Goal: Task Accomplishment & Management: Use online tool/utility

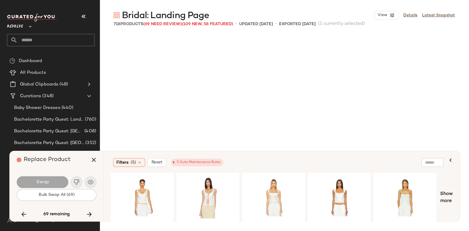
scroll to position [8369, 0]
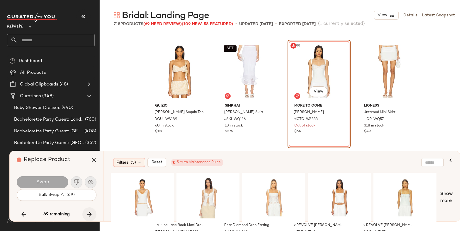
click at [87, 210] on button "button" at bounding box center [89, 214] width 14 height 14
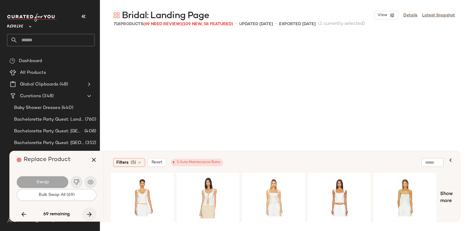
scroll to position [12214, 0]
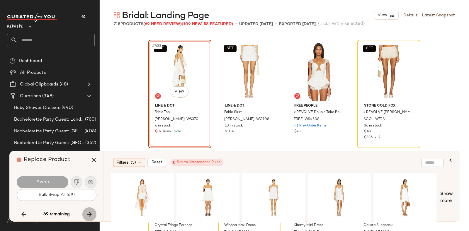
click at [87, 210] on button "button" at bounding box center [89, 214] width 14 height 14
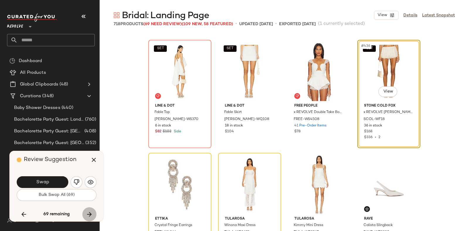
click at [87, 210] on button "button" at bounding box center [89, 214] width 14 height 14
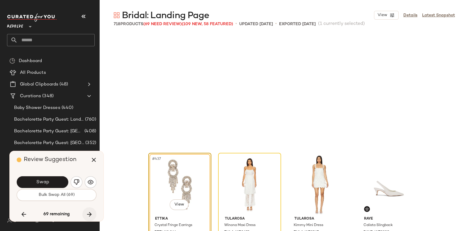
scroll to position [12327, 0]
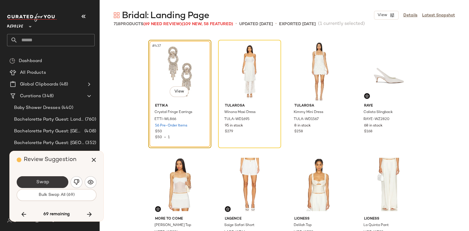
click at [57, 180] on button "Swap" at bounding box center [43, 182] width 52 height 12
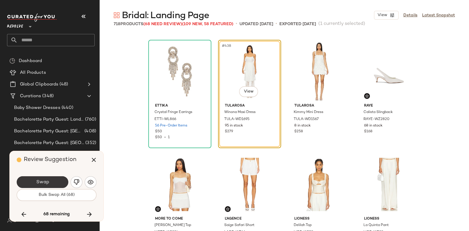
click at [51, 178] on button "Swap" at bounding box center [43, 182] width 52 height 12
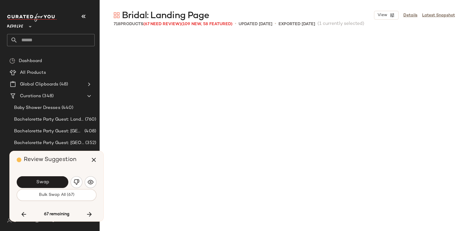
scroll to position [12553, 0]
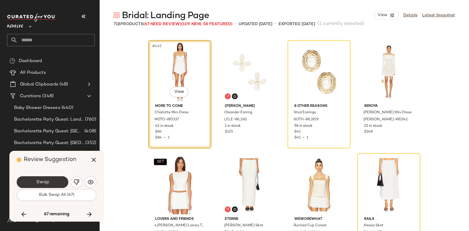
click at [53, 179] on button "Swap" at bounding box center [43, 182] width 52 height 12
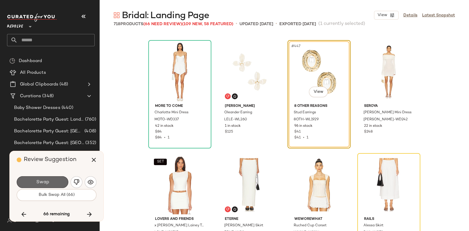
drag, startPoint x: 69, startPoint y: 162, endPoint x: 57, endPoint y: 178, distance: 20.6
click at [57, 178] on button "Swap" at bounding box center [43, 182] width 52 height 12
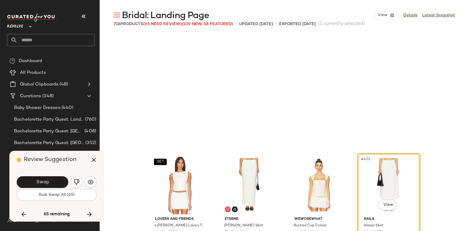
scroll to position [12666, 0]
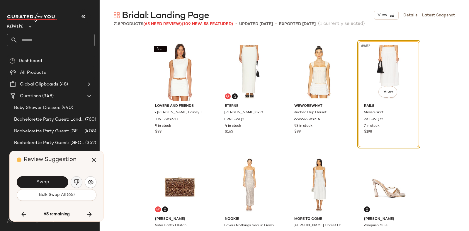
click at [74, 181] on img "button" at bounding box center [77, 182] width 6 height 6
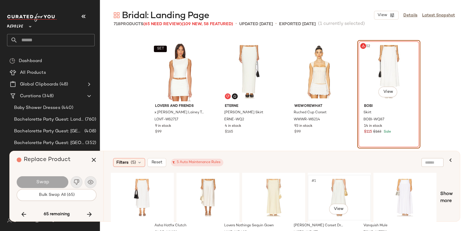
click at [336, 178] on div "#1 View" at bounding box center [339, 198] width 59 height 42
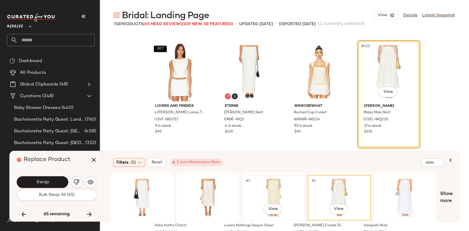
click at [265, 182] on div "#1 View" at bounding box center [273, 198] width 59 height 42
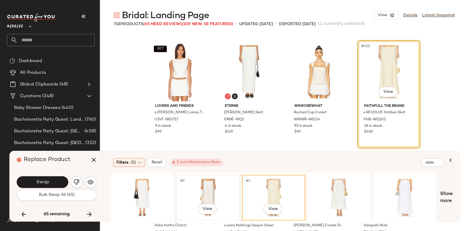
click at [196, 183] on div "#1 View" at bounding box center [207, 198] width 59 height 42
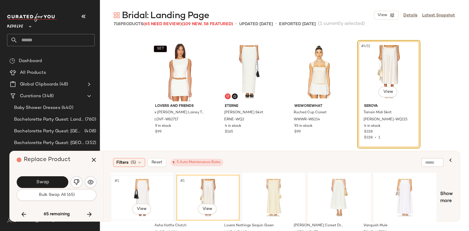
click at [140, 177] on div "#1 View" at bounding box center [142, 198] width 59 height 42
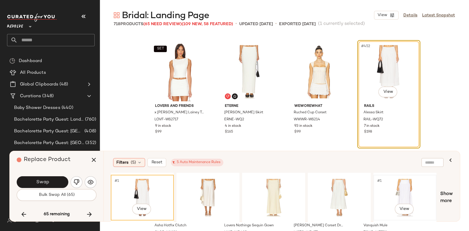
click at [407, 185] on div "#1 View" at bounding box center [404, 198] width 59 height 42
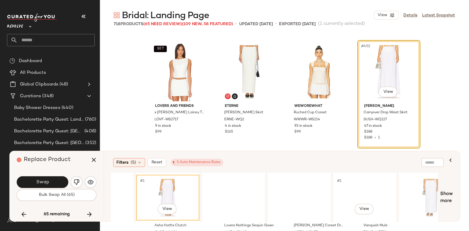
scroll to position [0, 241]
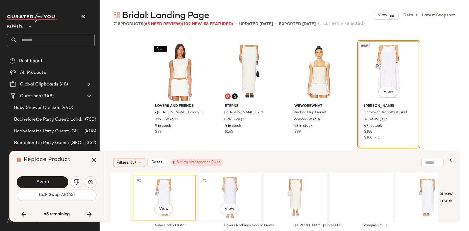
click at [225, 185] on div "#1 View" at bounding box center [229, 198] width 59 height 42
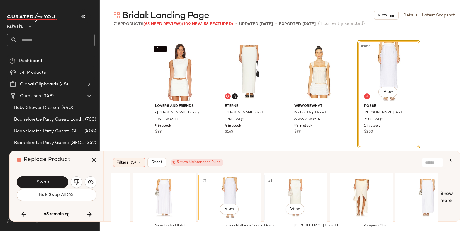
click at [286, 183] on div "#1 View" at bounding box center [295, 198] width 59 height 42
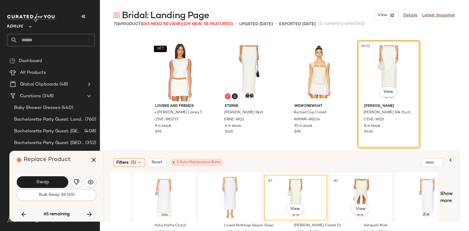
click at [352, 186] on div "#1 View" at bounding box center [361, 198] width 59 height 42
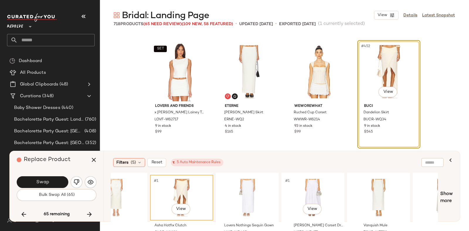
scroll to position [0, 420]
click at [248, 184] on div "#1 View" at bounding box center [246, 198] width 59 height 42
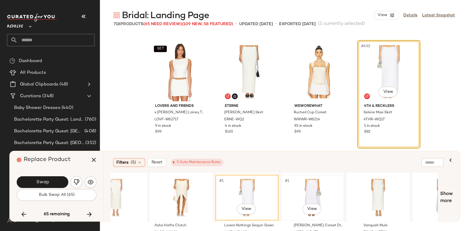
click at [304, 182] on div "#1 View" at bounding box center [312, 198] width 59 height 42
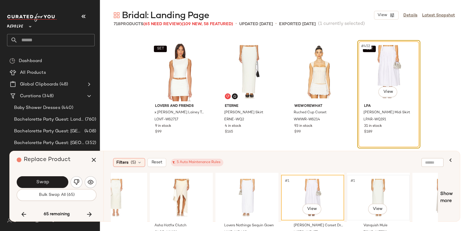
click at [379, 179] on div "#1 View" at bounding box center [378, 198] width 59 height 42
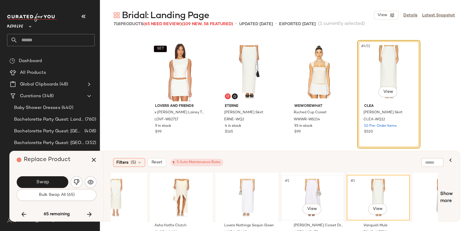
click at [313, 181] on div "#1 View" at bounding box center [312, 198] width 59 height 42
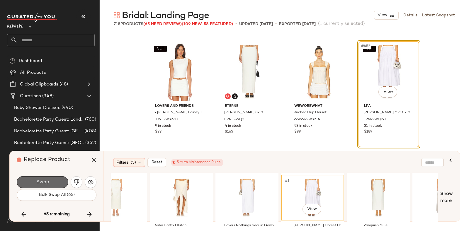
click at [49, 179] on button "Swap" at bounding box center [43, 182] width 52 height 12
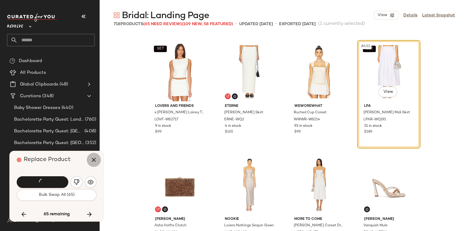
click at [92, 158] on icon "button" at bounding box center [93, 159] width 7 height 7
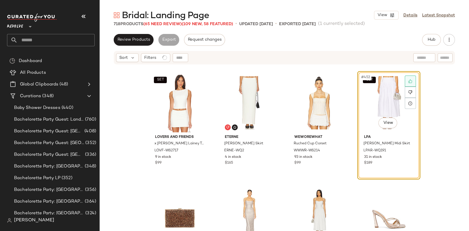
click at [405, 79] on div at bounding box center [410, 81] width 11 height 11
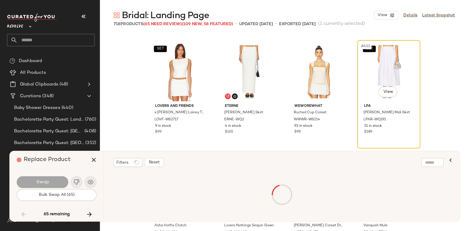
scroll to position [5428, 0]
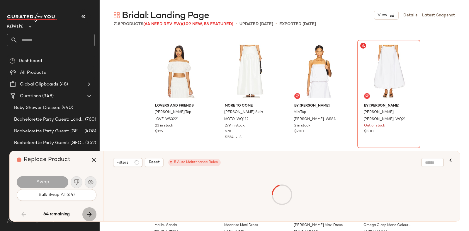
click at [88, 212] on icon "button" at bounding box center [89, 214] width 7 height 7
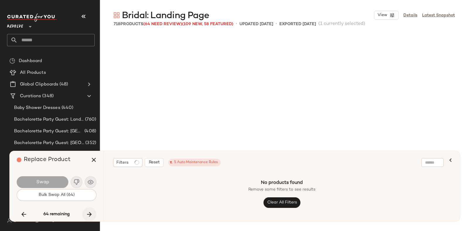
scroll to position [8369, 0]
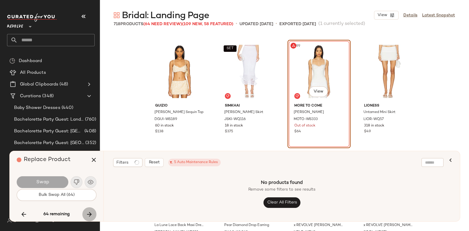
click at [88, 212] on icon "button" at bounding box center [89, 214] width 7 height 7
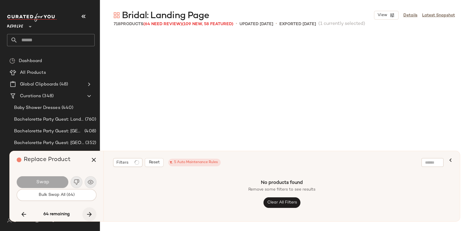
scroll to position [12214, 0]
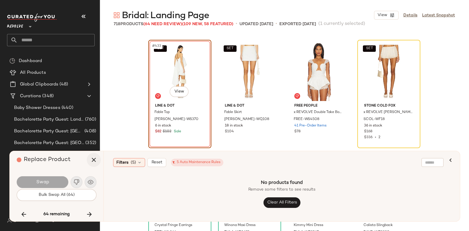
click at [91, 160] on icon "button" at bounding box center [93, 159] width 7 height 7
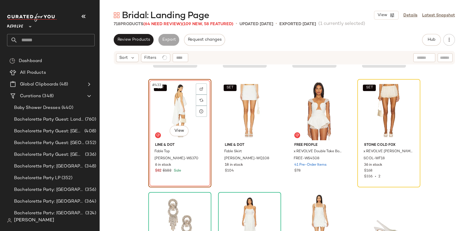
scroll to position [12206, 0]
click at [200, 100] on img at bounding box center [202, 100] width 4 height 4
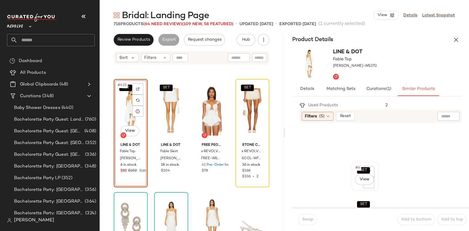
click at [353, 185] on div "SET #6 View" at bounding box center [364, 176] width 23 height 25
click at [310, 218] on span "Swap" at bounding box center [306, 219] width 11 height 5
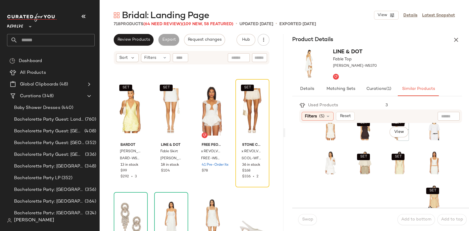
scroll to position [116, 0]
click at [388, 138] on div "SET #15 View" at bounding box center [399, 128] width 23 height 25
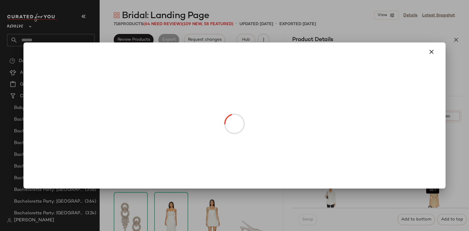
click at [386, 137] on body "Revolve ** Dashboard All Products Global Clipboards (48) Curations (348) Baby S…" at bounding box center [234, 115] width 469 height 231
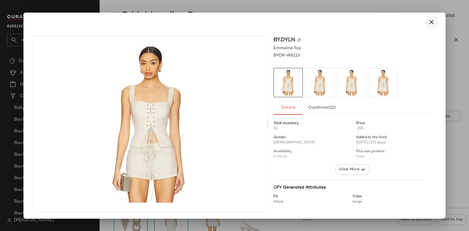
click at [429, 23] on icon "button" at bounding box center [431, 21] width 7 height 7
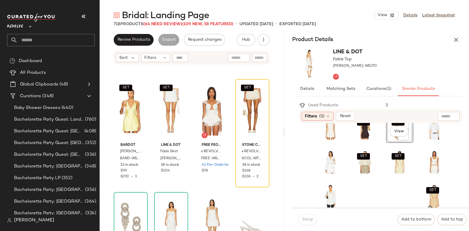
click at [388, 138] on div "SET #15 View" at bounding box center [399, 128] width 23 height 25
click at [388, 139] on div "SET #15 View" at bounding box center [399, 128] width 23 height 25
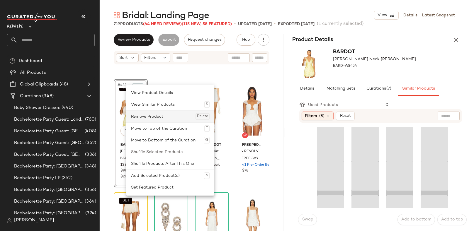
click at [139, 116] on div "Remove Product Delete" at bounding box center [170, 117] width 79 height 12
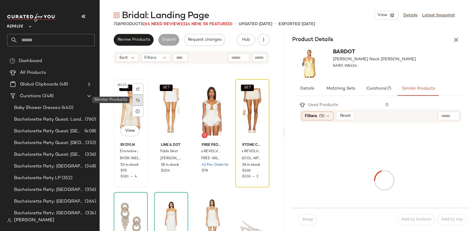
click at [139, 99] on img at bounding box center [138, 100] width 4 height 4
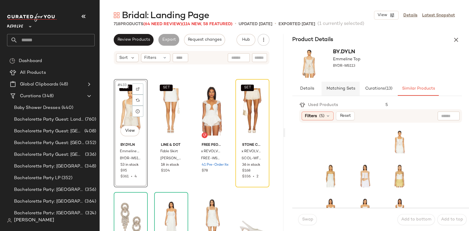
click at [342, 89] on span "Matching Sets" at bounding box center [340, 88] width 29 height 5
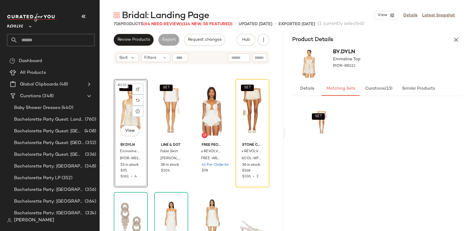
click at [390, 50] on div "BY.DYLN Emmeline Top BYDR-WS113" at bounding box center [377, 64] width 184 height 36
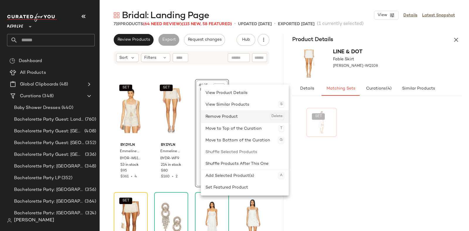
click at [223, 113] on div "Remove Product Delete" at bounding box center [244, 117] width 79 height 12
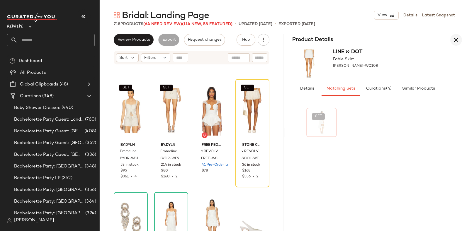
click at [455, 42] on icon "button" at bounding box center [455, 39] width 7 height 7
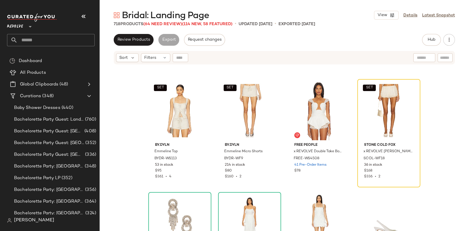
click at [417, 70] on div "WeWoreWhat Corset Maxi Dress WWWR-WD123 14 in stock $99 $198 • 2" at bounding box center [389, 20] width 62 height 107
click at [162, 22] on span "(64 Need Review)" at bounding box center [162, 24] width 39 height 4
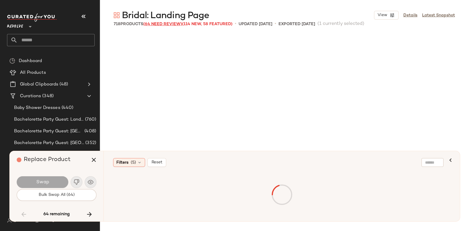
scroll to position [5428, 0]
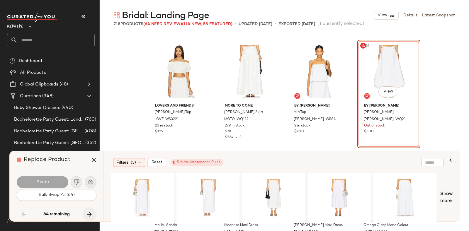
click at [86, 212] on icon "button" at bounding box center [89, 214] width 7 height 7
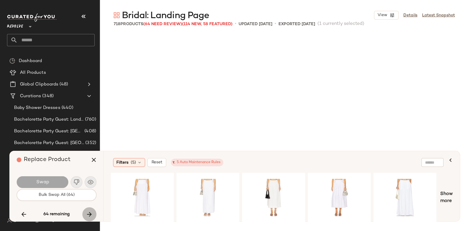
scroll to position [8369, 0]
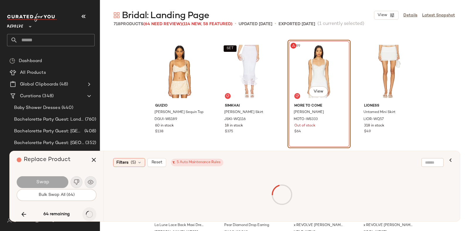
click at [86, 212] on div "64 remaining" at bounding box center [57, 214] width 80 height 14
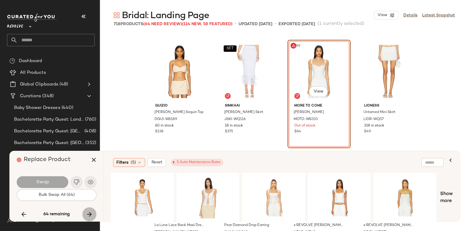
click at [86, 212] on icon "button" at bounding box center [89, 214] width 7 height 7
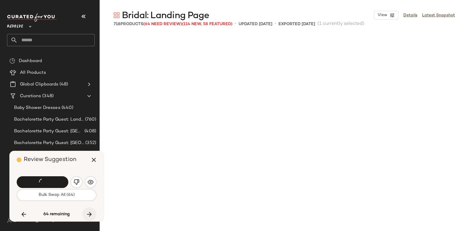
scroll to position [12214, 0]
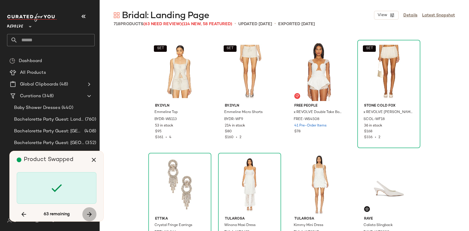
click at [87, 212] on icon "button" at bounding box center [89, 214] width 7 height 7
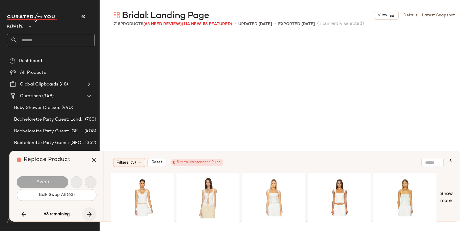
scroll to position [12892, 0]
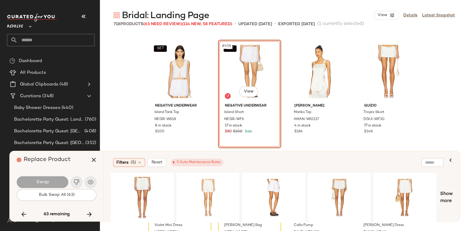
click at [68, 165] on div "Replace Product" at bounding box center [59, 160] width 84 height 18
click at [146, 185] on div "#1 View" at bounding box center [142, 198] width 59 height 42
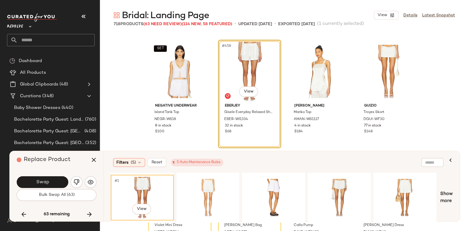
click at [146, 185] on div "#1 View" at bounding box center [142, 198] width 59 height 42
click at [202, 186] on div "#1 View" at bounding box center [207, 198] width 59 height 42
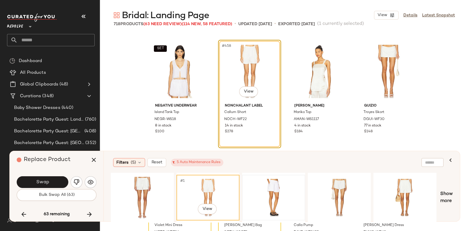
drag, startPoint x: 202, startPoint y: 185, endPoint x: 284, endPoint y: 194, distance: 82.5
click at [284, 194] on div at bounding box center [273, 198] width 59 height 42
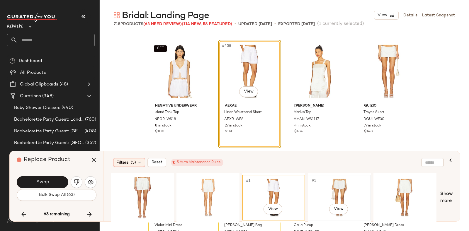
click at [343, 190] on div "#1 View" at bounding box center [339, 198] width 59 height 42
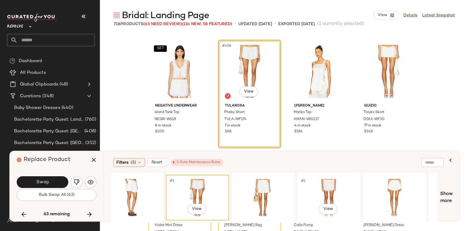
scroll to position [0, 149]
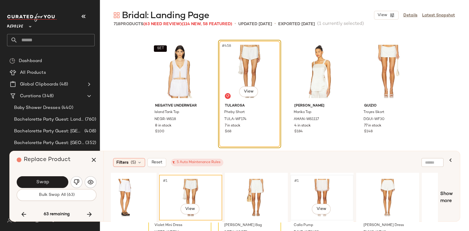
click at [299, 190] on div "#1 View" at bounding box center [321, 198] width 59 height 42
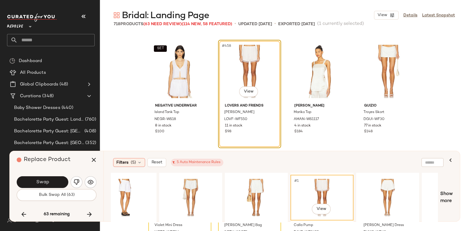
click at [299, 190] on div "#1 View" at bounding box center [321, 198] width 59 height 42
click at [339, 177] on div "#1 View" at bounding box center [321, 198] width 59 height 42
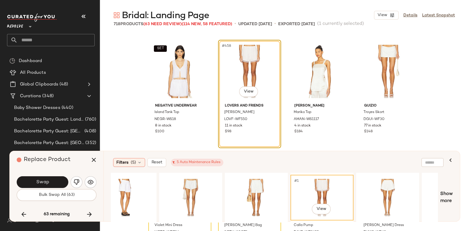
click at [339, 175] on div "#1 View" at bounding box center [321, 198] width 63 height 46
click at [319, 180] on div "#1 View" at bounding box center [321, 198] width 59 height 42
click at [337, 178] on div "#1 View" at bounding box center [321, 198] width 59 height 42
click at [374, 185] on div "#1 View" at bounding box center [387, 198] width 59 height 42
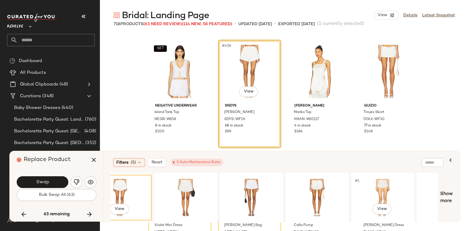
scroll to position [0, 417]
click at [374, 185] on div "#1 View" at bounding box center [381, 198] width 59 height 42
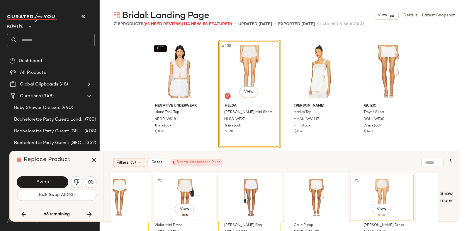
click at [179, 190] on div "#1 View" at bounding box center [185, 198] width 59 height 42
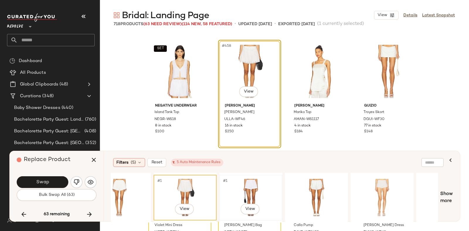
drag, startPoint x: 179, startPoint y: 190, endPoint x: 264, endPoint y: 192, distance: 85.6
click at [264, 192] on div "#1 View" at bounding box center [250, 198] width 59 height 42
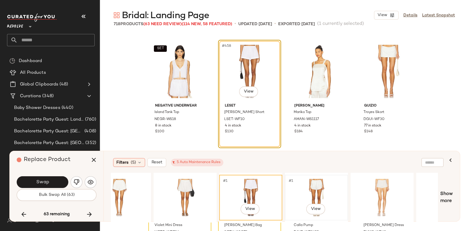
click at [312, 187] on div "#1 View" at bounding box center [316, 198] width 59 height 42
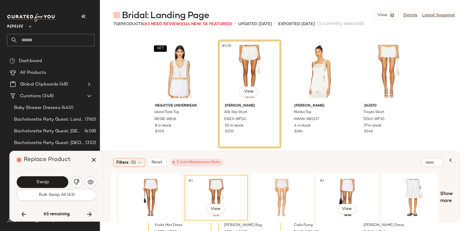
scroll to position [0, 536]
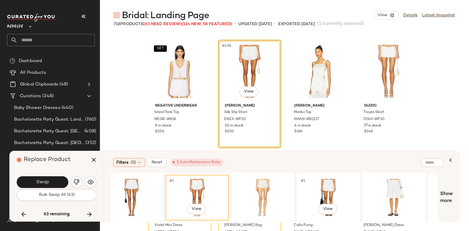
click at [312, 187] on div "#1 View" at bounding box center [328, 198] width 59 height 42
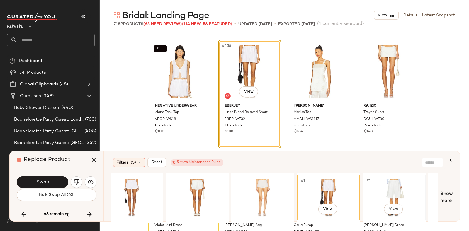
click at [387, 183] on div "#1 View" at bounding box center [393, 198] width 59 height 42
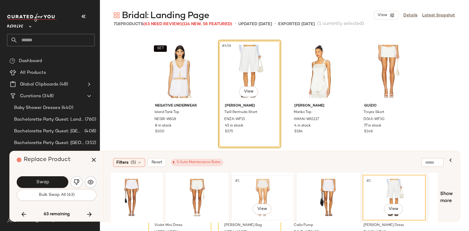
click at [268, 188] on div "#1 View" at bounding box center [262, 198] width 59 height 42
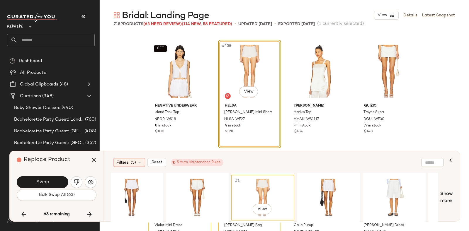
click at [299, 171] on div "Filters (5) Reset 5 Auto Maintenance Rules #1 View Show more" at bounding box center [281, 186] width 356 height 70
click at [447, 194] on span "Show more" at bounding box center [446, 198] width 13 height 14
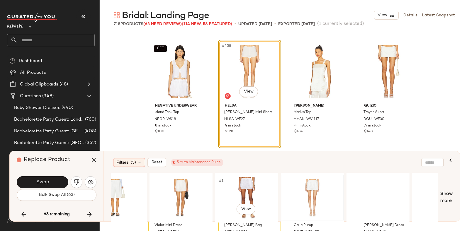
scroll to position [0, 816]
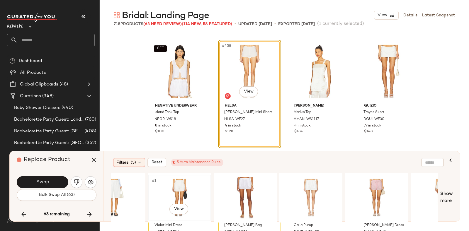
click at [174, 188] on div "#1 View" at bounding box center [179, 198] width 59 height 42
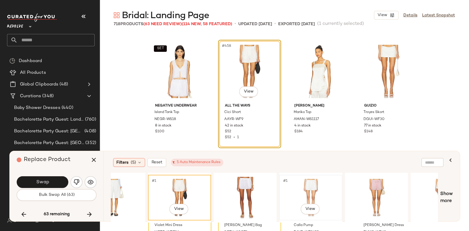
click at [316, 182] on div "#1 View" at bounding box center [310, 198] width 59 height 42
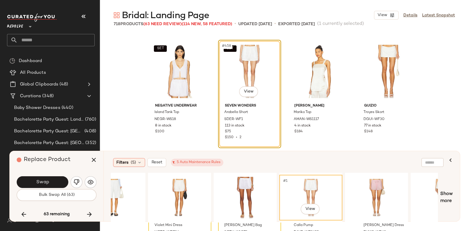
click at [190, 172] on div "Filters (5) Reset 5 Auto Maintenance Rules #1 View Show more" at bounding box center [281, 186] width 356 height 70
click at [53, 179] on button "Swap" at bounding box center [43, 182] width 52 height 12
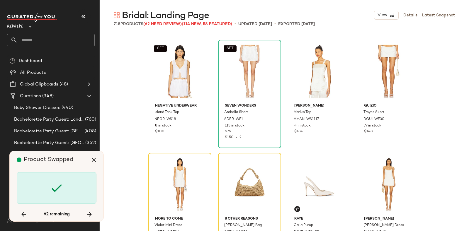
click at [56, 181] on icon at bounding box center [57, 188] width 14 height 14
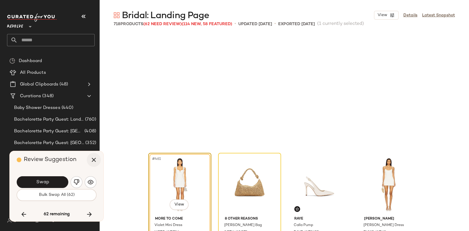
scroll to position [13005, 0]
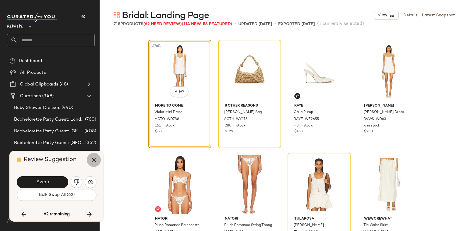
click at [91, 159] on icon "button" at bounding box center [93, 159] width 7 height 7
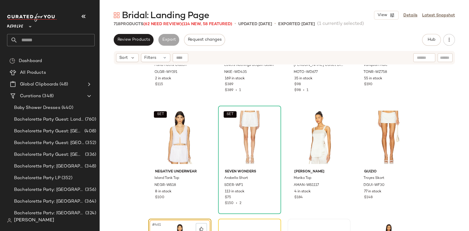
scroll to position [12860, 0]
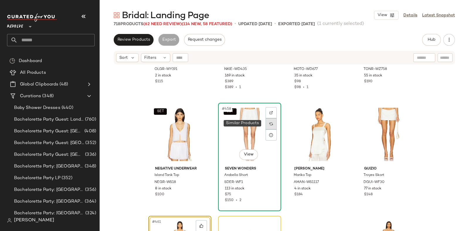
click at [270, 122] on img at bounding box center [271, 124] width 4 height 4
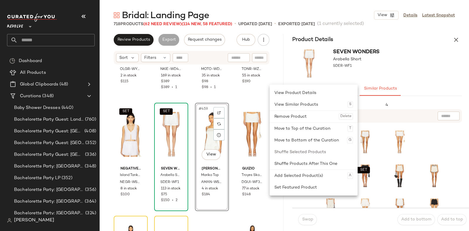
click at [400, 55] on div "SEVEN WONDERS Arabella Short SDER-WF1" at bounding box center [377, 64] width 184 height 36
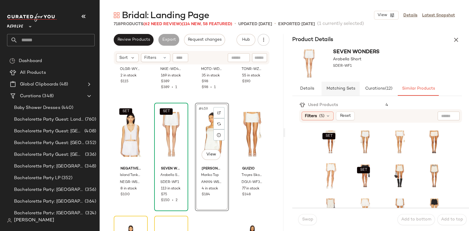
click at [343, 86] on button "Matching Sets" at bounding box center [340, 89] width 38 height 14
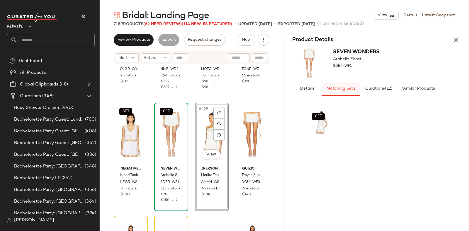
click at [378, 57] on div "Arabella Short" at bounding box center [356, 59] width 47 height 8
click at [330, 51] on div "SEVEN WONDERS Arabella Short SDER-WF1" at bounding box center [377, 64] width 184 height 36
click at [309, 132] on div "SET #1 View" at bounding box center [321, 122] width 26 height 25
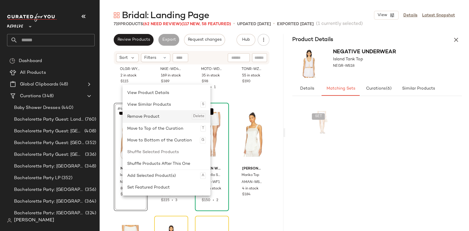
click at [147, 116] on div "Remove Product Delete" at bounding box center [166, 117] width 79 height 12
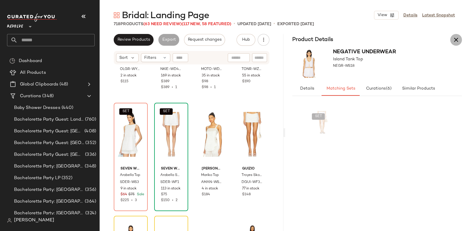
click at [456, 40] on icon "button" at bounding box center [455, 39] width 7 height 7
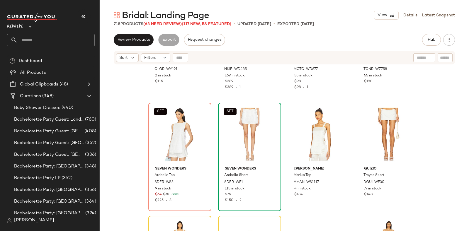
drag, startPoint x: 456, startPoint y: 40, endPoint x: 468, endPoint y: 45, distance: 13.3
click at [468, 45] on div "Review Products Export Request changes Hub Send for Review External Review Inte…" at bounding box center [284, 40] width 369 height 12
click at [168, 23] on span "(63 Need Review)" at bounding box center [162, 24] width 38 height 4
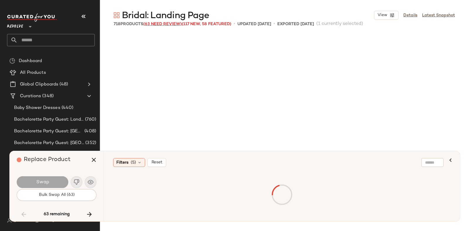
scroll to position [5428, 0]
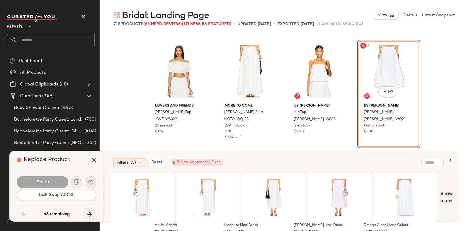
click at [88, 212] on icon "button" at bounding box center [89, 214] width 7 height 7
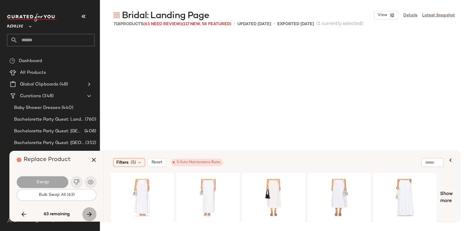
scroll to position [8369, 0]
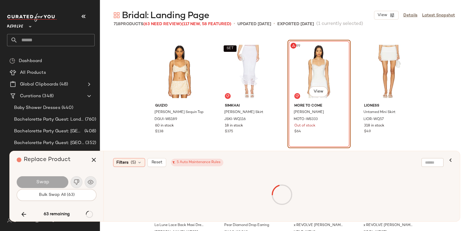
click at [88, 212] on div "63 remaining" at bounding box center [57, 214] width 80 height 14
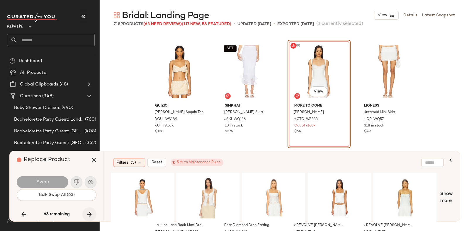
click at [88, 212] on icon "button" at bounding box center [89, 214] width 7 height 7
click at [74, 160] on div "Replace Product" at bounding box center [59, 160] width 84 height 18
click at [117, 206] on div "#1 View" at bounding box center [142, 198] width 59 height 42
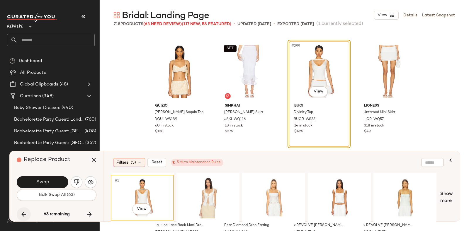
click at [22, 214] on icon "button" at bounding box center [23, 214] width 7 height 7
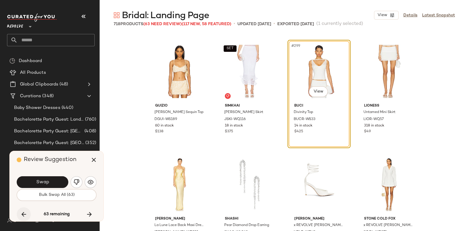
click at [22, 214] on icon "button" at bounding box center [23, 214] width 7 height 7
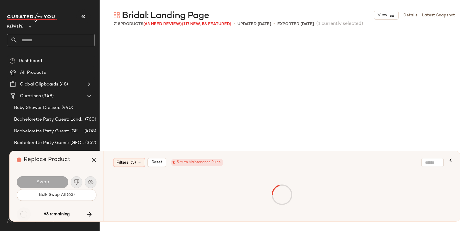
scroll to position [5428, 0]
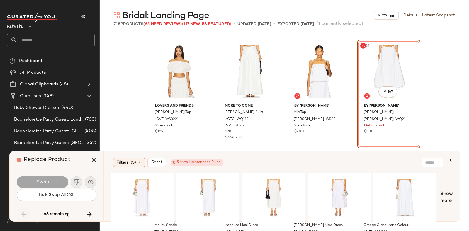
click at [22, 214] on div "63 remaining" at bounding box center [57, 214] width 80 height 14
drag, startPoint x: 22, startPoint y: 214, endPoint x: 78, endPoint y: 213, distance: 55.7
click at [78, 213] on div "63 remaining" at bounding box center [57, 214] width 80 height 14
click at [92, 211] on icon "button" at bounding box center [89, 214] width 7 height 7
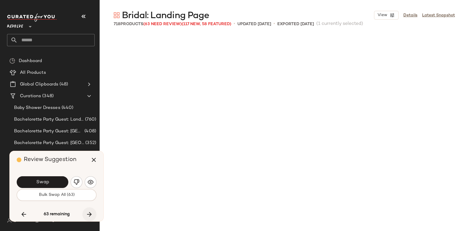
scroll to position [8369, 0]
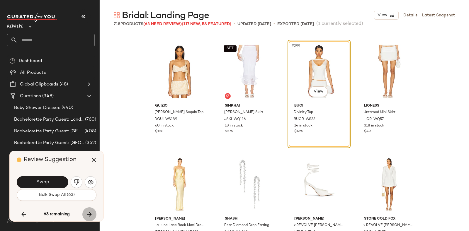
click at [92, 211] on icon "button" at bounding box center [89, 214] width 7 height 7
click at [61, 180] on button "Swap" at bounding box center [43, 182] width 52 height 12
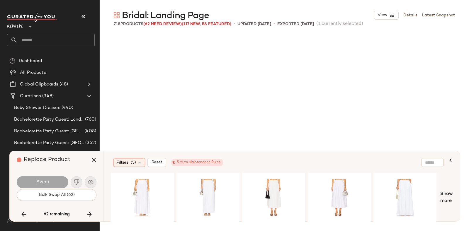
scroll to position [12892, 0]
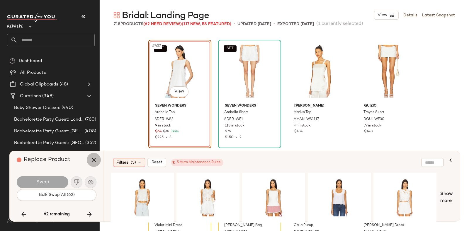
click at [93, 159] on icon "button" at bounding box center [93, 159] width 7 height 7
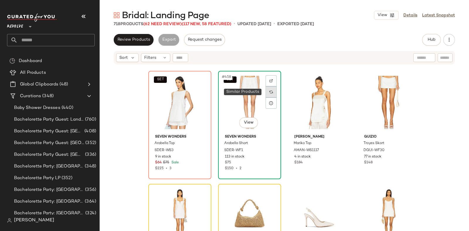
click at [269, 90] on img at bounding box center [271, 92] width 4 height 4
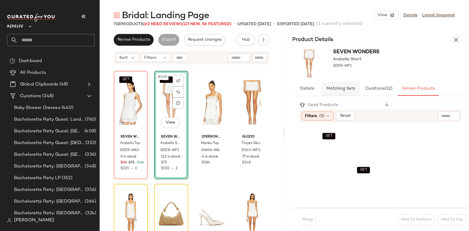
click at [340, 87] on span "Matching Sets" at bounding box center [340, 88] width 29 height 5
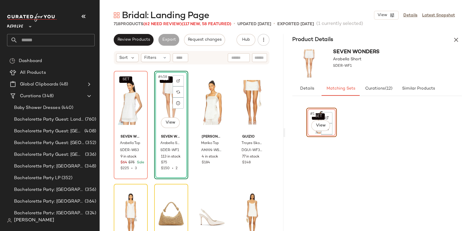
click at [309, 130] on div "SET #1 View" at bounding box center [321, 122] width 26 height 25
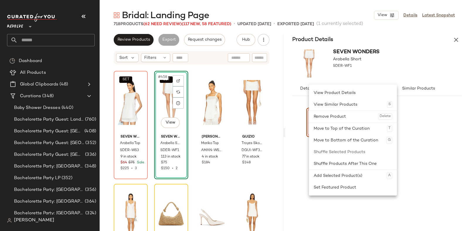
click at [309, 130] on div "Move to Top of the Curation T" at bounding box center [353, 129] width 88 height 12
click at [271, 144] on div "SET SEVEN WONDERS Arabella Top SDER-WS3 9 in stock $64 $75 Sale $225 • 3 SET #4…" at bounding box center [192, 155] width 184 height 181
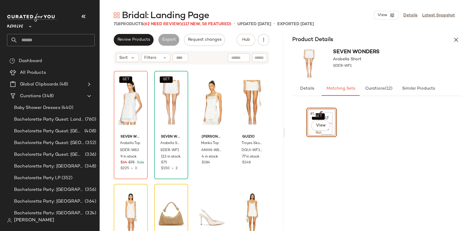
click at [312, 132] on div "SET #1 View" at bounding box center [321, 122] width 26 height 25
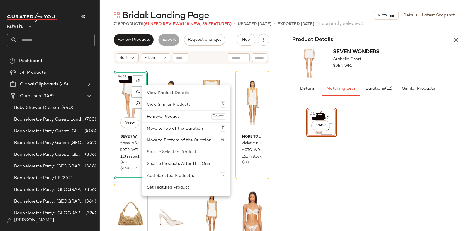
click at [127, 138] on div "SET #457 View SEVEN WONDERS Arabella Short SDER-WF1 113 in stock $75 $150 • 2" at bounding box center [131, 125] width 34 height 108
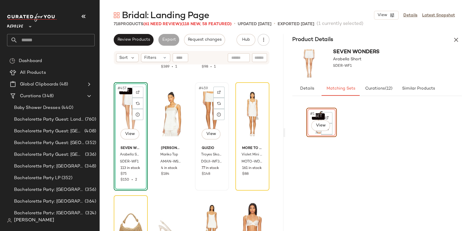
scroll to position [12881, 0]
click at [310, 133] on div "SET #1 View" at bounding box center [321, 122] width 26 height 25
click at [307, 132] on div "SET #1 View" at bounding box center [321, 122] width 29 height 28
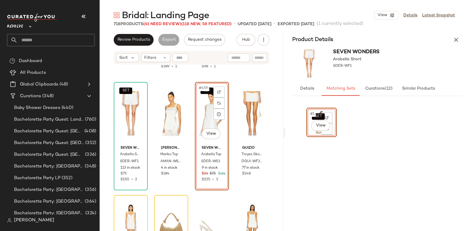
drag, startPoint x: 309, startPoint y: 134, endPoint x: 189, endPoint y: 143, distance: 120.2
drag, startPoint x: 189, startPoint y: 143, endPoint x: 359, endPoint y: 146, distance: 169.7
click at [359, 146] on div "SET #1 View" at bounding box center [377, 165] width 142 height 115
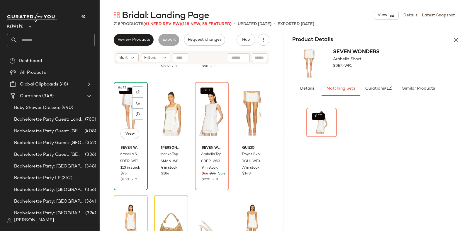
scroll to position [12881, 0]
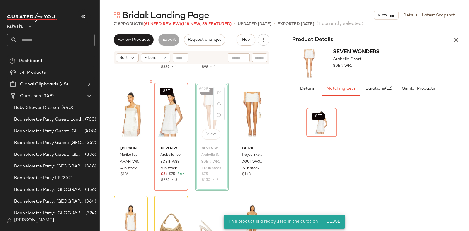
scroll to position [12879, 0]
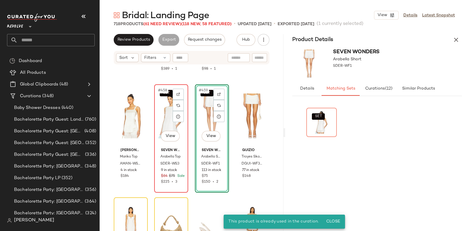
click at [183, 119] on div "SET #458 View" at bounding box center [171, 115] width 30 height 59
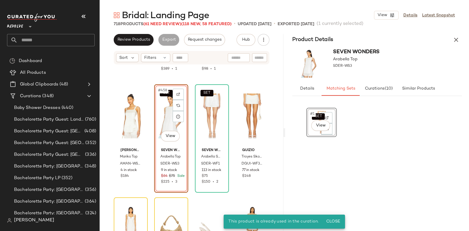
click at [183, 119] on div "SET #458 View" at bounding box center [171, 115] width 30 height 59
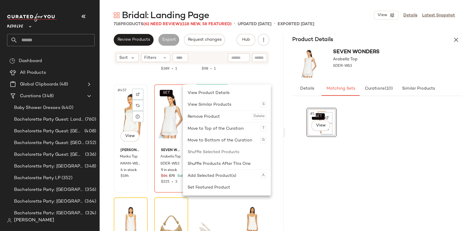
click at [125, 123] on div "#457 View" at bounding box center [131, 115] width 30 height 59
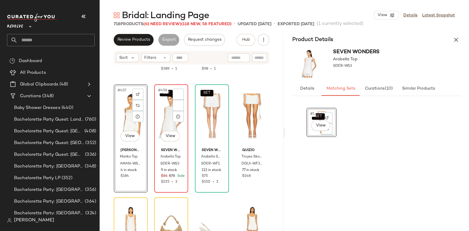
click at [162, 127] on div "SET #458 View" at bounding box center [171, 115] width 30 height 59
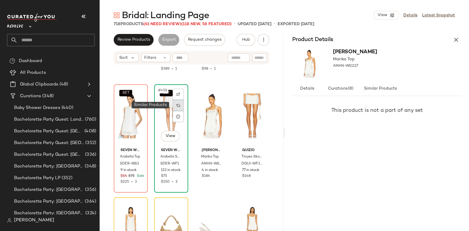
click at [179, 103] on div at bounding box center [178, 105] width 11 height 11
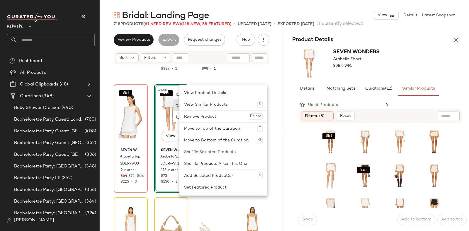
click at [179, 103] on div "View Similar Products S" at bounding box center [223, 105] width 88 height 12
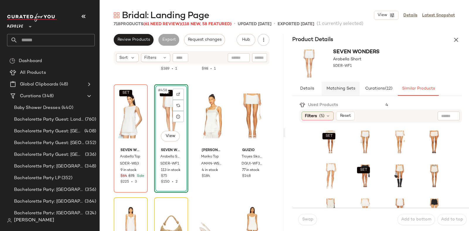
click at [344, 88] on span "Matching Sets" at bounding box center [340, 88] width 29 height 5
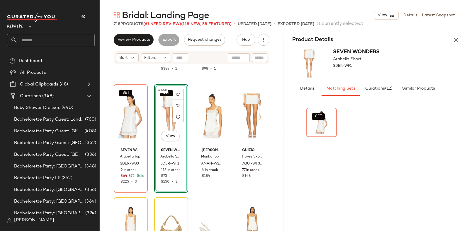
click at [393, 79] on div "SEVEN WONDERS Arabella Short SDER-WF1" at bounding box center [377, 64] width 184 height 36
click at [428, 95] on button "Similar Products" at bounding box center [418, 89] width 41 height 14
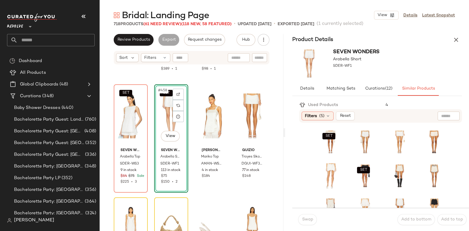
click at [376, 115] on div "Filters (5) Reset" at bounding box center [355, 116] width 108 height 9
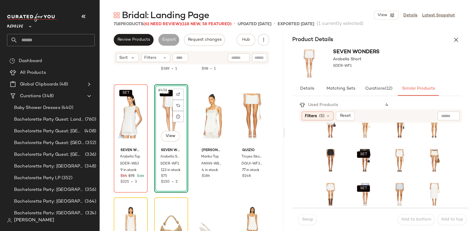
scroll to position [80, 0]
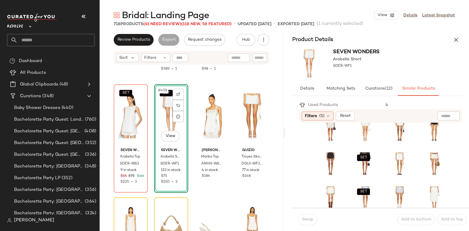
click at [377, 183] on div "SET SET SET SET" at bounding box center [382, 146] width 131 height 199
click at [306, 171] on div "SET SET SET SET" at bounding box center [382, 146] width 159 height 200
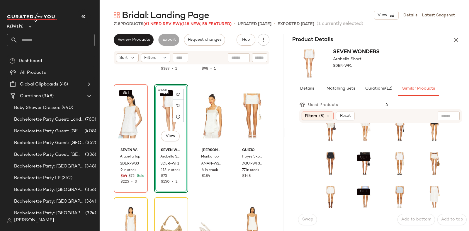
click at [306, 171] on div "SET SET SET SET" at bounding box center [382, 146] width 159 height 200
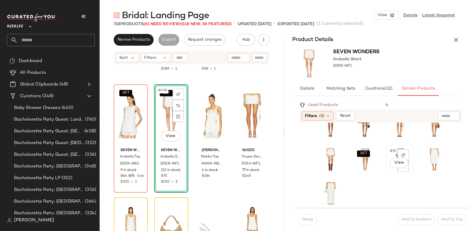
scroll to position [0, 0]
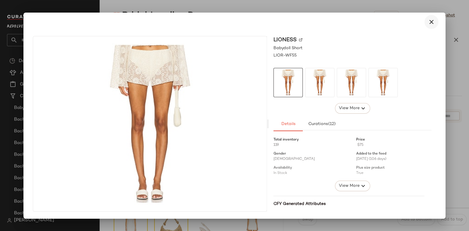
click at [431, 19] on icon "button" at bounding box center [431, 21] width 7 height 7
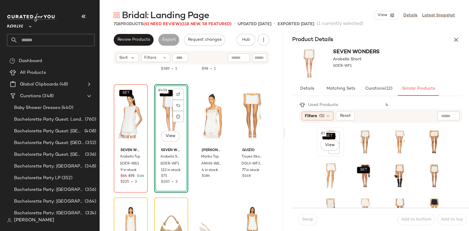
click at [319, 152] on div "SET #1 View" at bounding box center [330, 141] width 23 height 25
click at [306, 217] on button "Swap" at bounding box center [307, 219] width 19 height 11
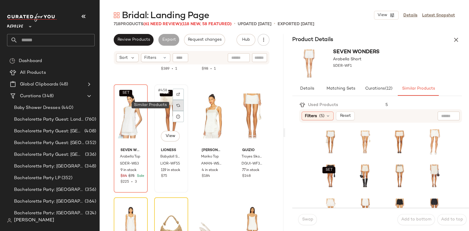
click at [175, 102] on div at bounding box center [178, 105] width 11 height 11
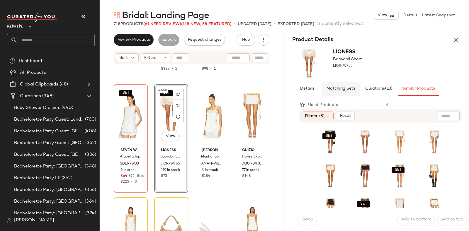
click at [346, 88] on span "Matching Sets" at bounding box center [340, 88] width 29 height 5
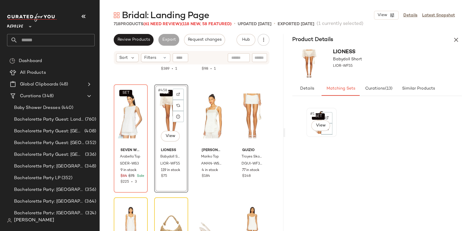
click at [311, 134] on div "SET #1 View" at bounding box center [321, 122] width 26 height 25
click at [311, 132] on div "SET #1 View" at bounding box center [321, 122] width 26 height 25
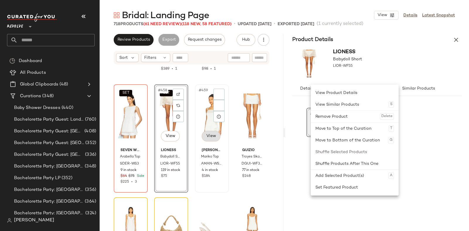
drag, startPoint x: 311, startPoint y: 132, endPoint x: 203, endPoint y: 137, distance: 107.3
click at [203, 137] on div "Review Products Export Request changes Hub Send for Review External Review Inte…" at bounding box center [284, 132] width 369 height 197
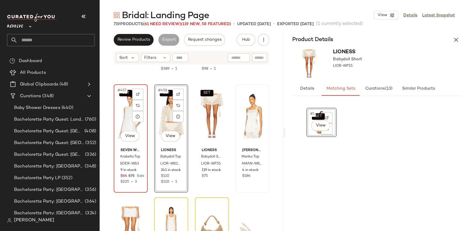
click at [145, 145] on img at bounding box center [131, 115] width 30 height 59
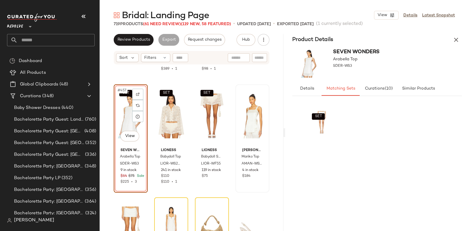
click at [121, 142] on body "Revolve ** Dashboard All Products Global Clipboards (48) Curations (348) Baby S…" at bounding box center [234, 115] width 469 height 231
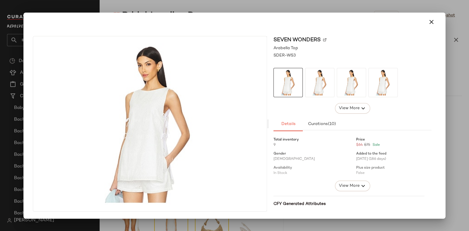
click at [296, 36] on span "SEVEN WONDERS" at bounding box center [296, 40] width 47 height 8
click at [430, 25] on button "button" at bounding box center [431, 22] width 14 height 14
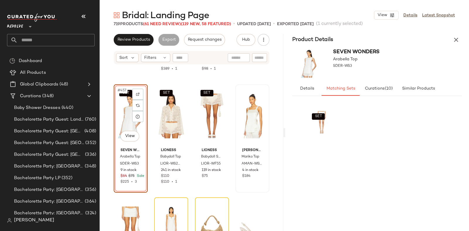
click at [370, 132] on div "SET" at bounding box center [377, 165] width 142 height 115
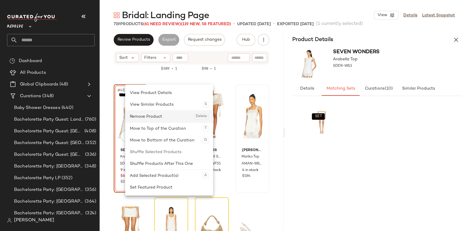
click at [145, 117] on div "Remove Product Delete" at bounding box center [169, 117] width 79 height 12
click at [144, 115] on div "Remove Product Delete" at bounding box center [168, 117] width 79 height 12
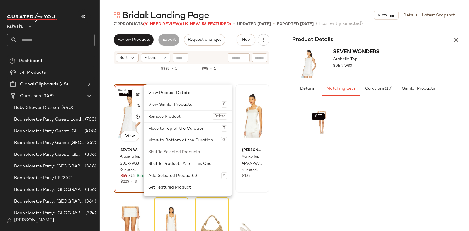
click at [144, 115] on div "Remove Product Delete" at bounding box center [188, 117] width 88 height 12
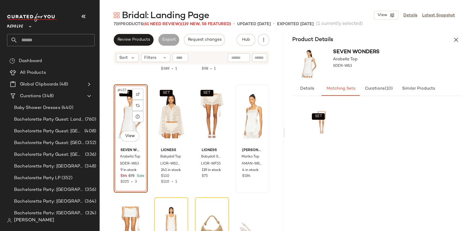
click at [124, 114] on div "SET #457 View" at bounding box center [131, 115] width 30 height 59
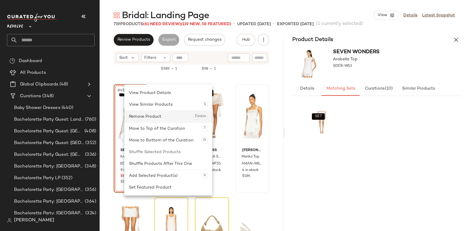
click at [124, 114] on div "Remove Product Delete" at bounding box center [168, 117] width 88 height 12
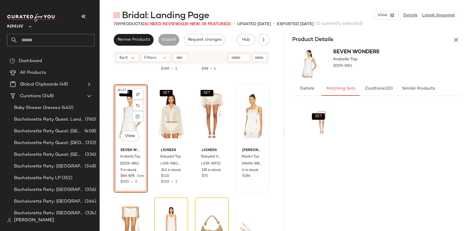
click at [124, 114] on div "SET #457 View" at bounding box center [131, 115] width 30 height 59
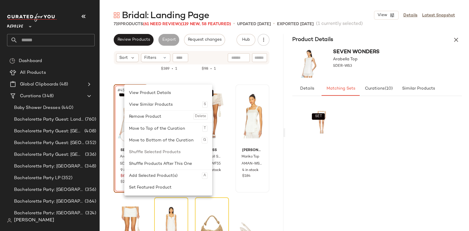
click at [124, 114] on div "Remove Product Delete" at bounding box center [168, 117] width 88 height 12
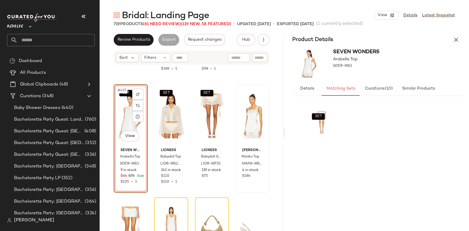
click at [425, 154] on div "SET" at bounding box center [377, 165] width 142 height 115
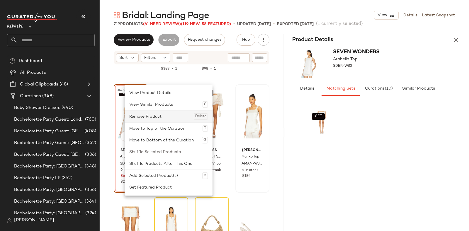
click at [142, 117] on div "Remove Product Delete" at bounding box center [168, 117] width 79 height 12
click at [140, 117] on div "Remove Product Delete" at bounding box center [166, 117] width 79 height 12
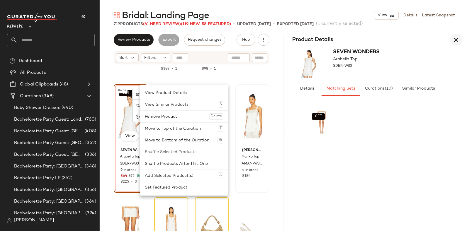
click at [455, 40] on icon "button" at bounding box center [455, 39] width 7 height 7
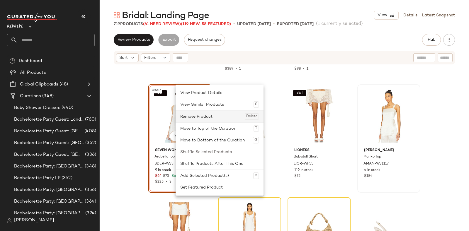
click at [194, 116] on div "Remove Product Delete" at bounding box center [219, 117] width 79 height 12
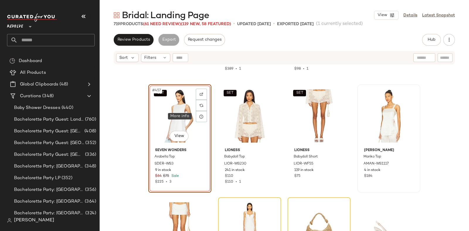
click at [196, 116] on div at bounding box center [201, 116] width 11 height 11
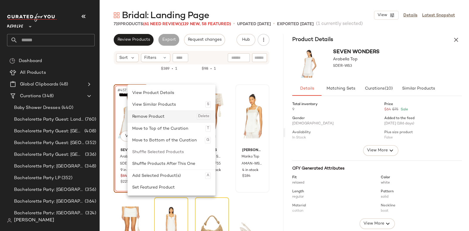
click at [146, 115] on div "Remove Product Delete" at bounding box center [171, 117] width 79 height 12
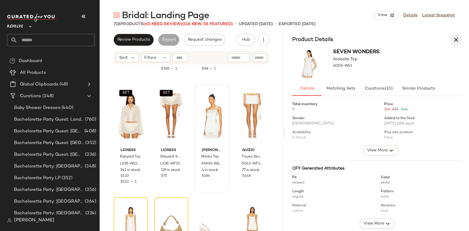
click at [459, 37] on button "button" at bounding box center [456, 40] width 12 height 12
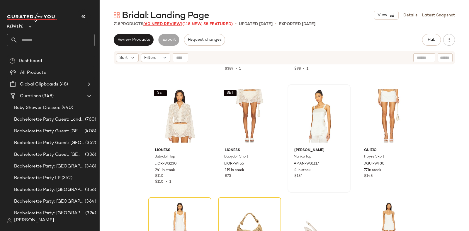
click at [159, 24] on span "(60 Need Review)" at bounding box center [162, 24] width 39 height 4
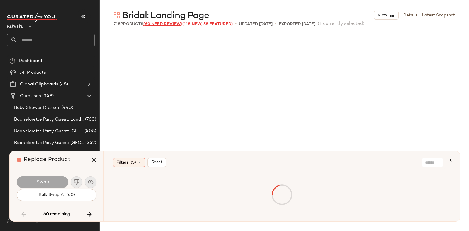
scroll to position [5428, 0]
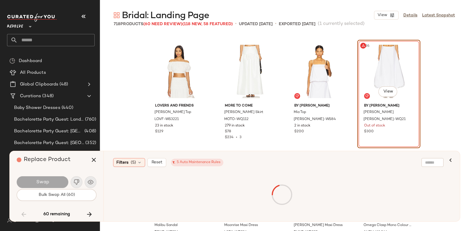
drag, startPoint x: 159, startPoint y: 24, endPoint x: 253, endPoint y: 9, distance: 95.0
click at [253, 9] on main "Bridal: Landing Page View Details Latest Snapshot 718 Products (60 Need Review)…" at bounding box center [234, 115] width 469 height 231
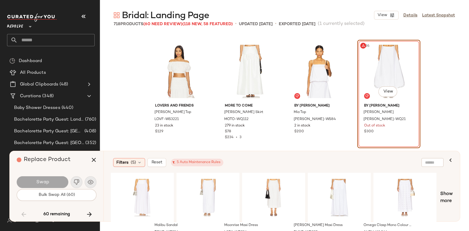
click at [253, 9] on main "Bridal: Landing Page View Details Latest Snapshot 718 Products (60 Need Review)…" at bounding box center [234, 115] width 469 height 231
click at [291, 76] on div "#195 View" at bounding box center [318, 71] width 59 height 59
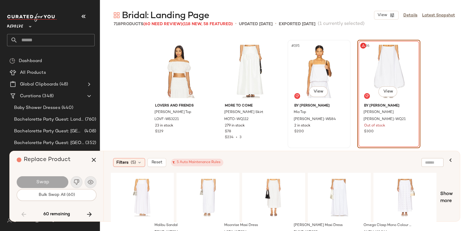
click at [291, 76] on div "#195 View" at bounding box center [318, 71] width 59 height 59
click at [88, 209] on button "button" at bounding box center [89, 214] width 14 height 14
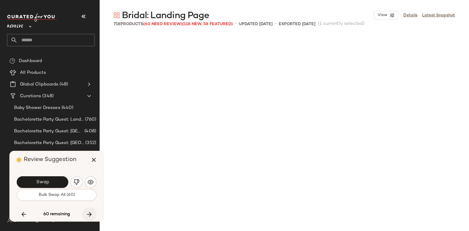
scroll to position [13005, 0]
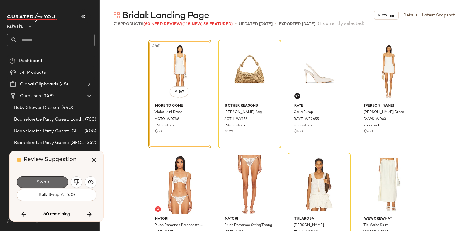
click at [42, 181] on span "Swap" at bounding box center [42, 183] width 13 height 6
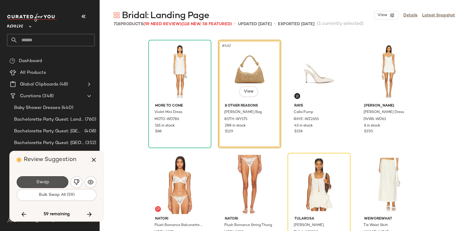
click at [42, 181] on span "Swap" at bounding box center [42, 183] width 13 height 6
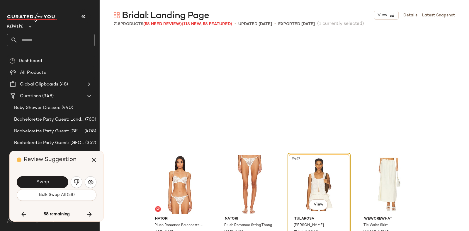
scroll to position [13118, 0]
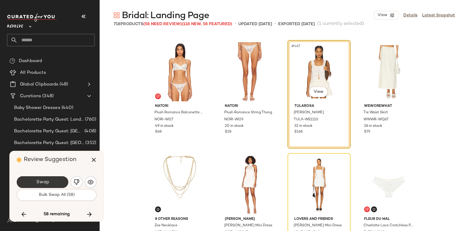
click at [47, 178] on button "Swap" at bounding box center [43, 182] width 52 height 12
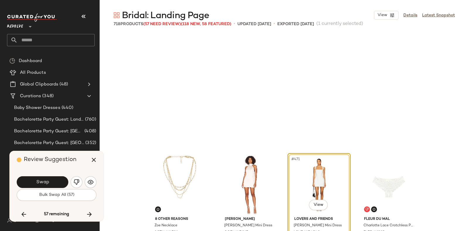
scroll to position [13231, 0]
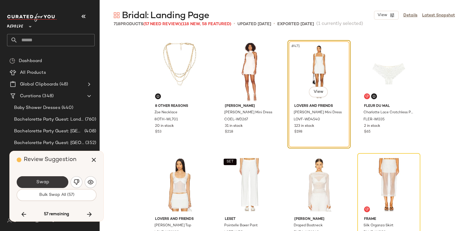
click at [52, 180] on button "Swap" at bounding box center [43, 182] width 52 height 12
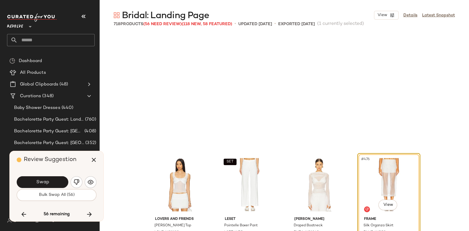
scroll to position [13345, 0]
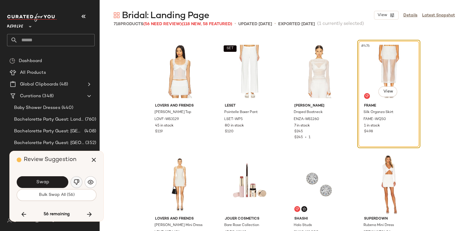
click at [74, 179] on img "button" at bounding box center [77, 182] width 6 height 6
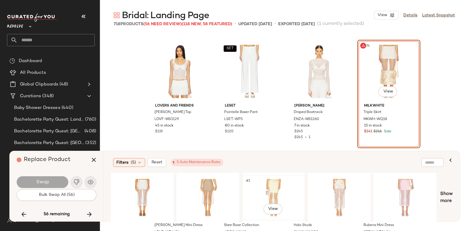
click at [268, 182] on div "#1 View" at bounding box center [273, 198] width 59 height 42
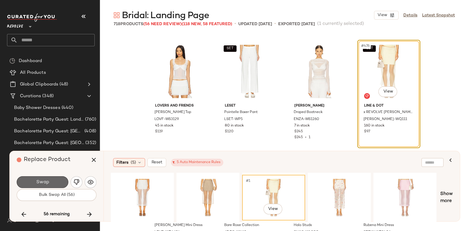
click at [55, 179] on button "Swap" at bounding box center [43, 182] width 52 height 12
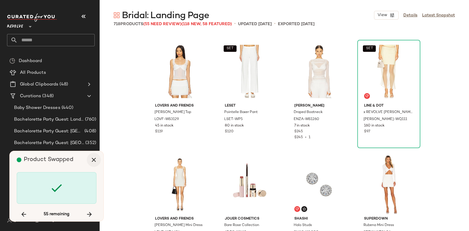
click at [94, 159] on icon "button" at bounding box center [93, 159] width 7 height 7
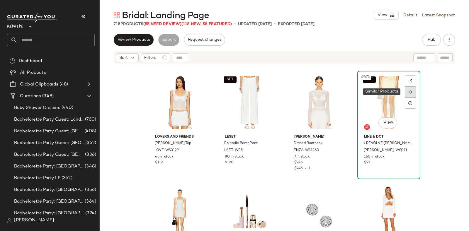
click at [408, 91] on img at bounding box center [410, 92] width 4 height 4
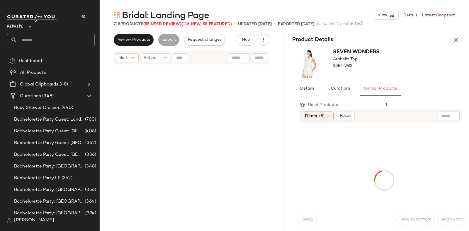
scroll to position [13571, 0]
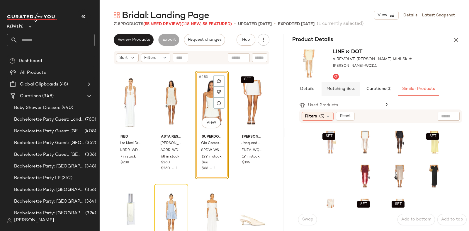
click at [331, 86] on button "Matching Sets" at bounding box center [340, 89] width 38 height 14
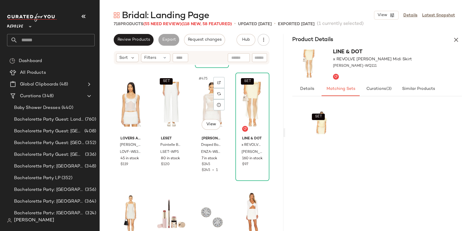
scroll to position [13329, 0]
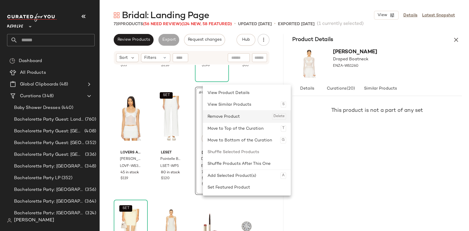
click at [224, 115] on div "Remove Product Delete" at bounding box center [246, 117] width 79 height 12
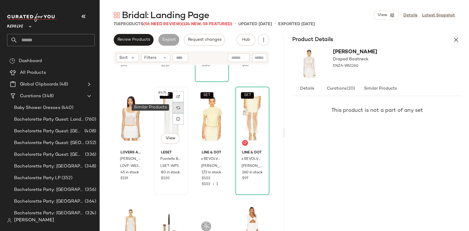
click at [176, 108] on img at bounding box center [178, 108] width 4 height 4
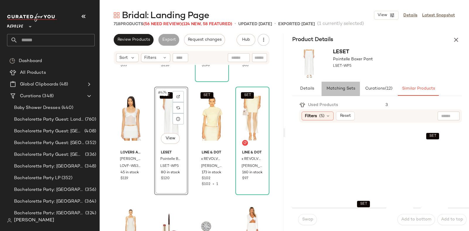
click at [342, 92] on button "Matching Sets" at bounding box center [340, 89] width 38 height 14
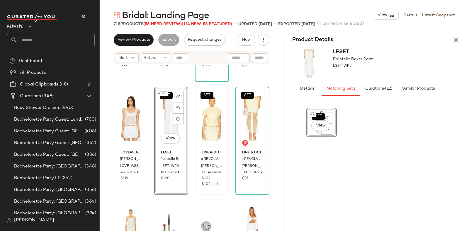
drag, startPoint x: 312, startPoint y: 133, endPoint x: 210, endPoint y: 139, distance: 101.6
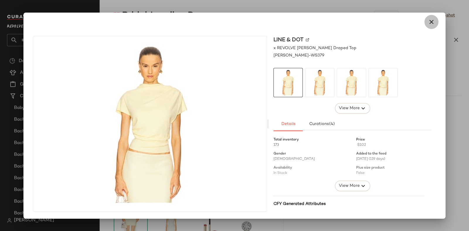
drag, startPoint x: 210, startPoint y: 139, endPoint x: 431, endPoint y: 21, distance: 250.4
click at [431, 21] on icon "button" at bounding box center [431, 21] width 7 height 7
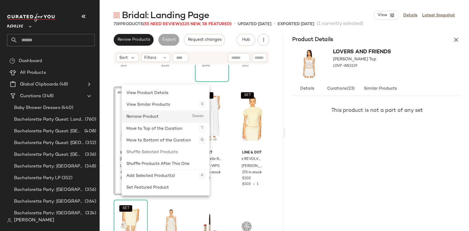
click at [136, 115] on div "Remove Product Delete" at bounding box center [165, 117] width 79 height 12
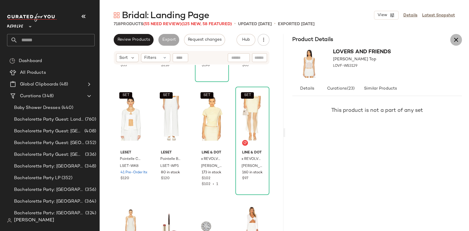
click at [458, 36] on icon "button" at bounding box center [455, 39] width 7 height 7
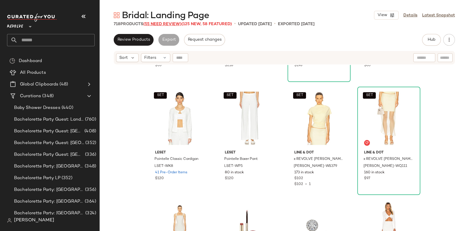
click at [166, 22] on span "(55 Need Review)" at bounding box center [162, 24] width 38 height 4
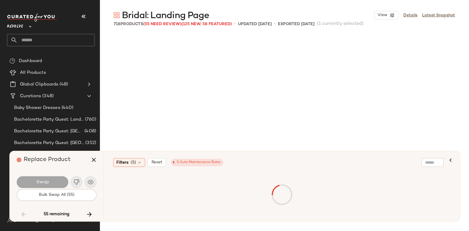
scroll to position [5428, 0]
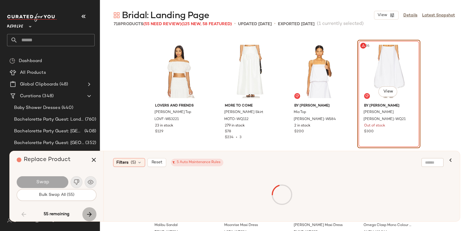
click at [87, 211] on icon "button" at bounding box center [89, 214] width 7 height 7
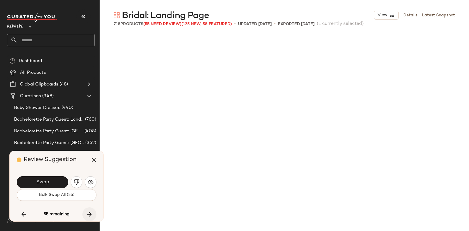
scroll to position [13571, 0]
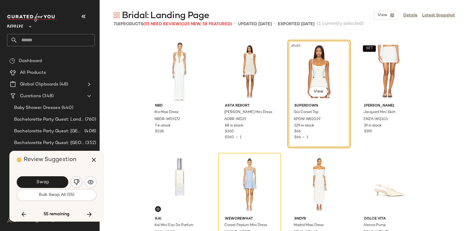
click at [78, 180] on img "button" at bounding box center [77, 182] width 6 height 6
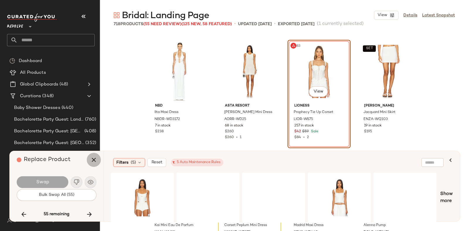
click at [96, 158] on icon "button" at bounding box center [93, 159] width 7 height 7
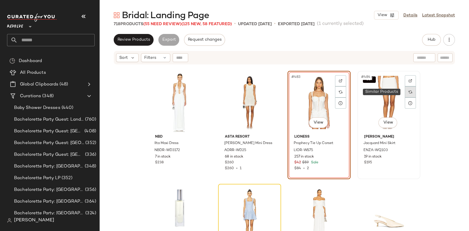
click at [408, 91] on img at bounding box center [410, 92] width 4 height 4
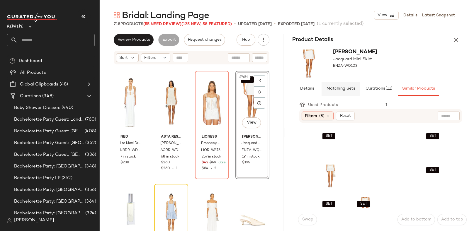
click at [335, 86] on button "Matching Sets" at bounding box center [340, 89] width 38 height 14
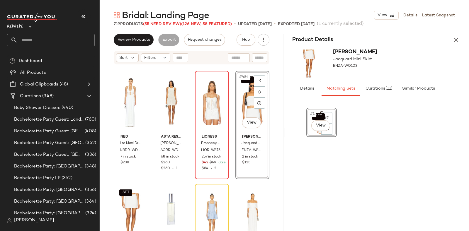
drag, startPoint x: 228, startPoint y: 139, endPoint x: 222, endPoint y: 151, distance: 13.8
click at [222, 151] on div "LIONESS Prophecy Tie Up Corset LIOR-WS75 257 in stock $42 $59 Sale $84 • 2" at bounding box center [212, 151] width 30 height 39
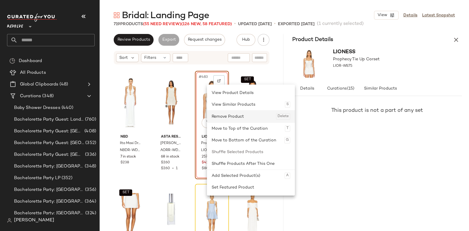
click at [219, 116] on div "Remove Product Delete" at bounding box center [251, 117] width 79 height 12
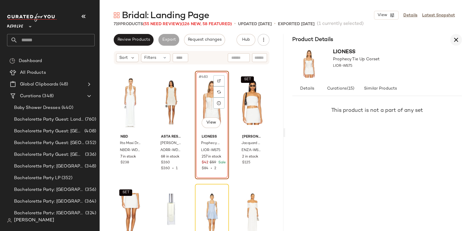
click at [456, 40] on icon "button" at bounding box center [455, 39] width 7 height 7
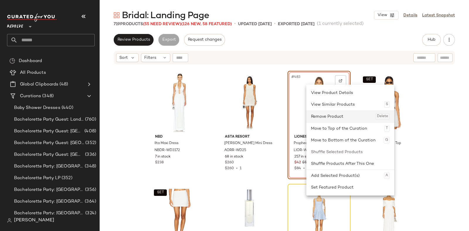
click at [321, 114] on div "Remove Product Delete" at bounding box center [350, 117] width 79 height 12
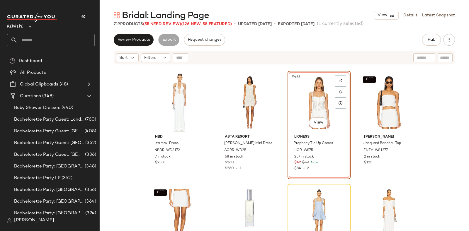
click at [291, 94] on div "#483 View" at bounding box center [318, 102] width 59 height 59
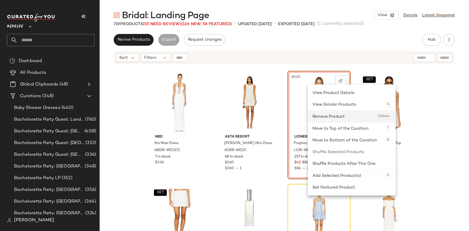
click at [321, 114] on div "Remove Product Delete" at bounding box center [351, 117] width 79 height 12
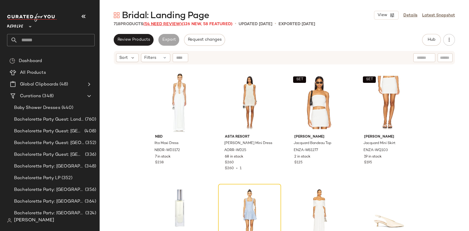
click at [160, 23] on span "(54 Need Review)" at bounding box center [162, 24] width 38 height 4
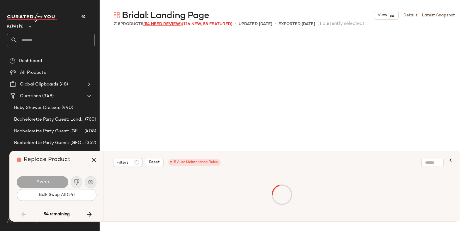
scroll to position [5428, 0]
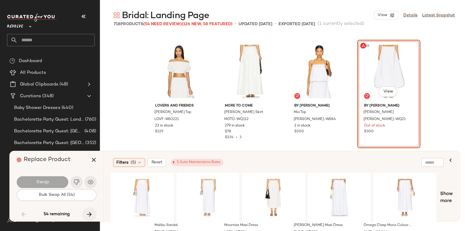
click at [91, 213] on icon "button" at bounding box center [89, 214] width 7 height 7
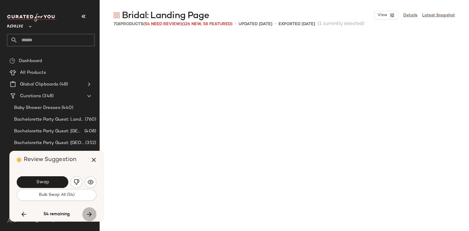
scroll to position [13684, 0]
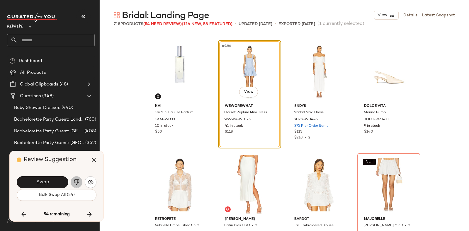
click at [78, 181] on img "button" at bounding box center [77, 182] width 6 height 6
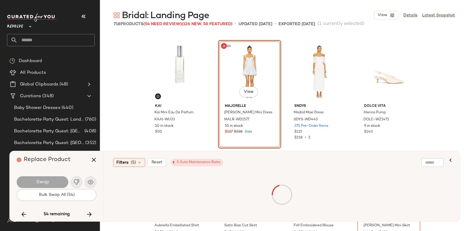
click at [261, 167] on div "Filters (5) Reset 5 Auto Maintenance Rules" at bounding box center [253, 162] width 280 height 9
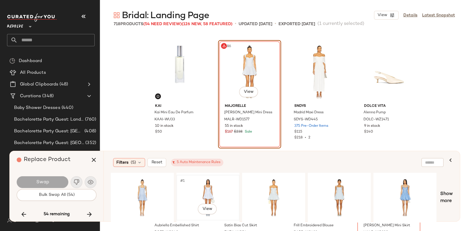
click at [190, 180] on div "#1 View" at bounding box center [207, 198] width 59 height 42
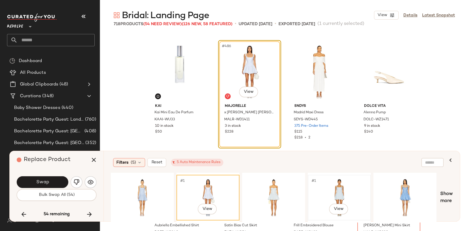
click at [345, 195] on div "#1 View" at bounding box center [339, 198] width 59 height 42
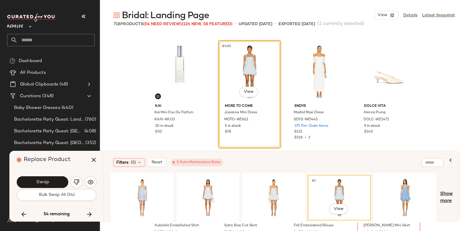
click at [447, 195] on span "Show more" at bounding box center [446, 198] width 13 height 14
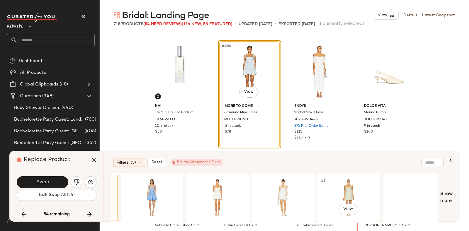
scroll to position [0, 259]
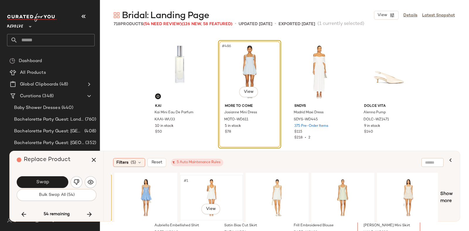
click at [210, 180] on div "#1 View" at bounding box center [211, 198] width 59 height 42
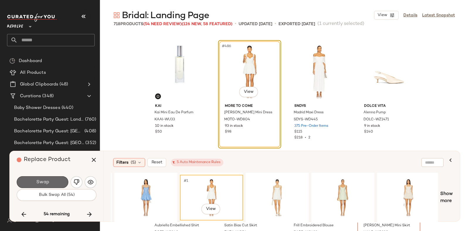
drag, startPoint x: 210, startPoint y: 180, endPoint x: 42, endPoint y: 179, distance: 168.2
click at [42, 179] on button "Swap" at bounding box center [43, 182] width 52 height 12
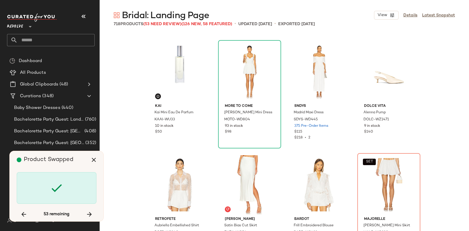
drag, startPoint x: 42, startPoint y: 179, endPoint x: 30, endPoint y: 165, distance: 18.3
click at [30, 165] on div "Product Swapped" at bounding box center [59, 160] width 84 height 18
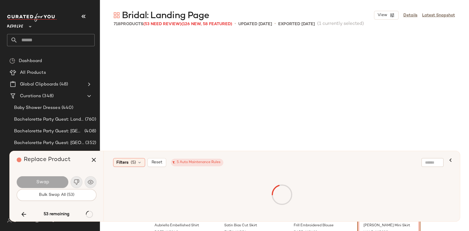
scroll to position [13797, 0]
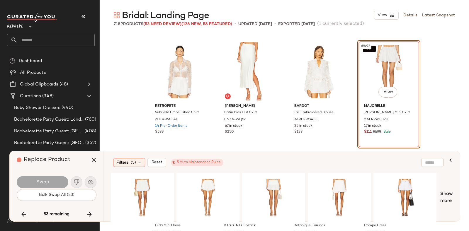
click at [67, 173] on div "Swap Bulk Swap All (53)" at bounding box center [57, 188] width 80 height 32
click at [150, 180] on div "#1 View" at bounding box center [142, 198] width 59 height 42
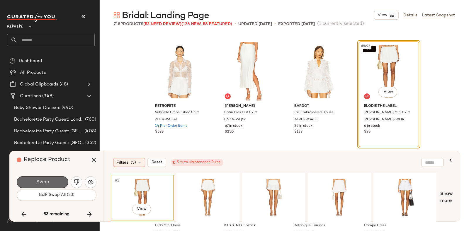
click at [45, 181] on span "Swap" at bounding box center [42, 183] width 13 height 6
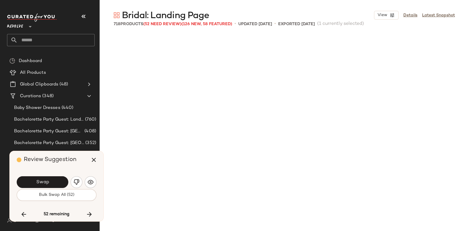
scroll to position [14023, 0]
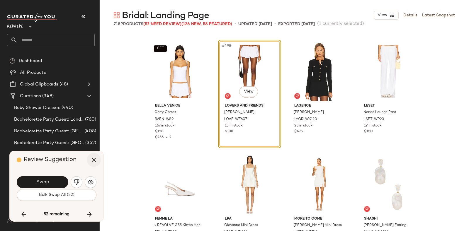
click at [91, 159] on icon "button" at bounding box center [93, 159] width 7 height 7
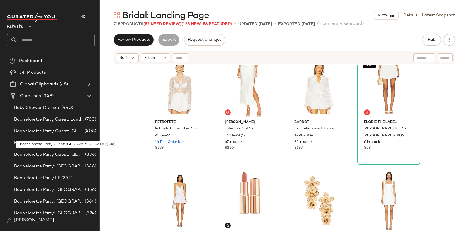
scroll to position [13764, 0]
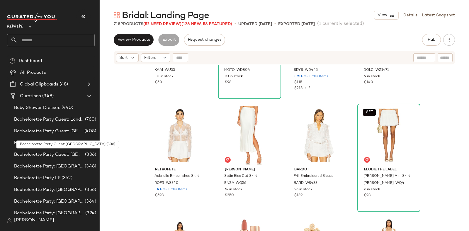
click at [414, 125] on div "SET" at bounding box center [388, 135] width 59 height 59
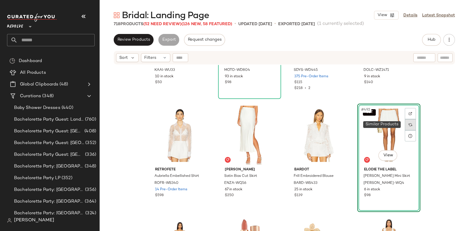
click at [409, 124] on img at bounding box center [410, 125] width 4 height 4
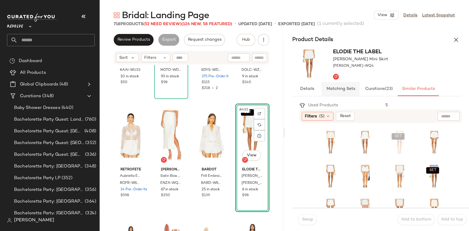
click at [340, 89] on span "Matching Sets" at bounding box center [340, 89] width 29 height 5
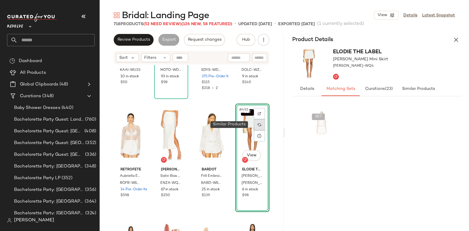
click at [254, 122] on div at bounding box center [259, 124] width 11 height 11
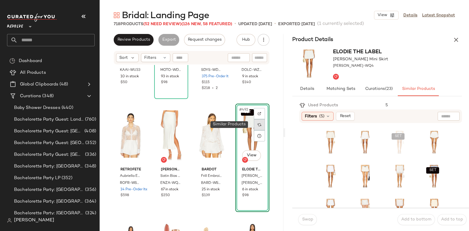
click at [254, 122] on div at bounding box center [259, 124] width 11 height 11
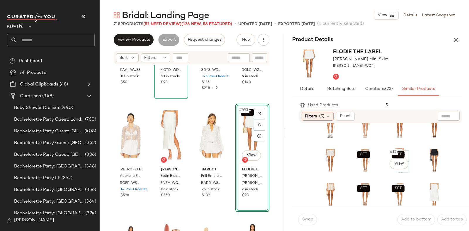
scroll to position [85, 0]
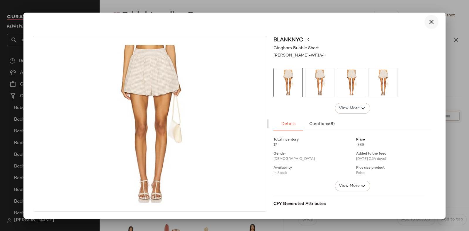
click at [432, 22] on icon "button" at bounding box center [431, 21] width 7 height 7
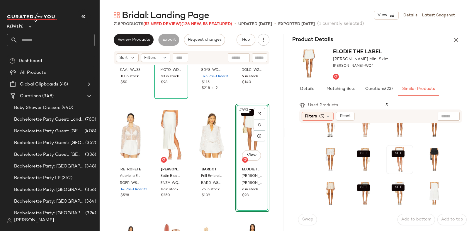
click at [388, 172] on img at bounding box center [399, 159] width 23 height 25
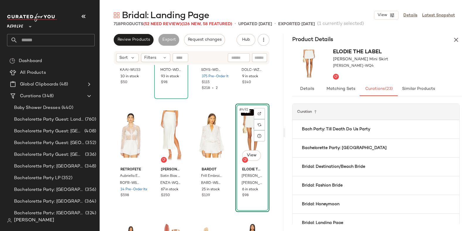
drag, startPoint x: 402, startPoint y: 84, endPoint x: 413, endPoint y: 57, distance: 29.4
click at [413, 57] on div "Elodie the Label Juliette Mini Skirt [PERSON_NAME]-WQ4" at bounding box center [377, 64] width 184 height 36
click at [345, 88] on span "Matching Sets" at bounding box center [340, 89] width 29 height 5
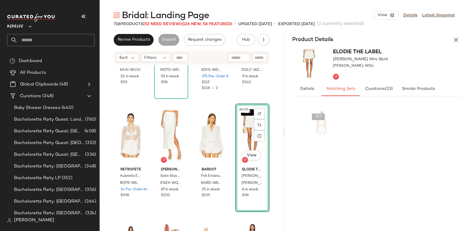
click at [418, 56] on div "Elodie the Label Juliette Mini Skirt [PERSON_NAME]-WQ4" at bounding box center [377, 64] width 184 height 36
click at [417, 87] on span "Similar Products" at bounding box center [417, 89] width 33 height 5
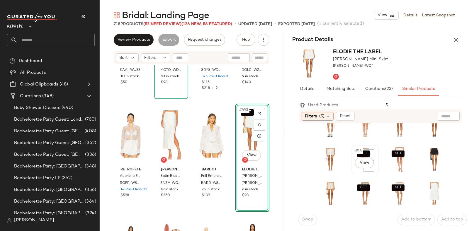
click at [353, 169] on div "SET #14 View" at bounding box center [364, 159] width 23 height 25
click at [306, 218] on span "Swap" at bounding box center [306, 219] width 11 height 5
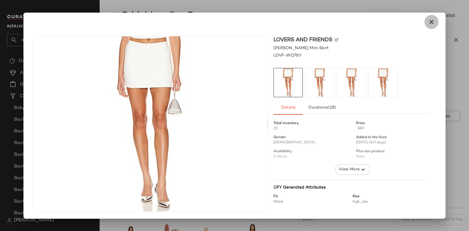
click at [433, 23] on icon "button" at bounding box center [431, 21] width 7 height 7
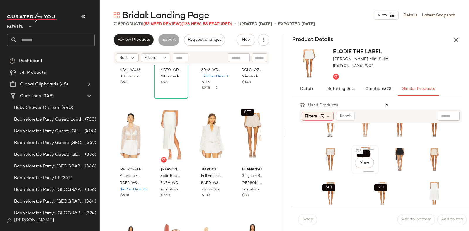
click at [353, 169] on div "SET #14 View" at bounding box center [364, 159] width 23 height 25
click at [353, 170] on div "SET #14 View" at bounding box center [364, 159] width 23 height 25
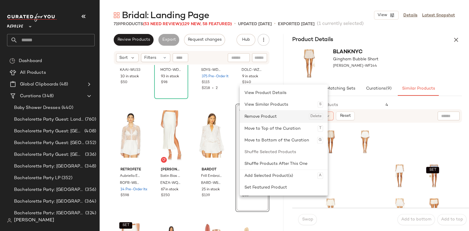
click at [259, 117] on div "Remove Product Delete" at bounding box center [283, 117] width 79 height 12
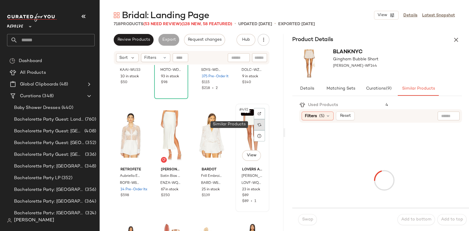
click at [256, 122] on div at bounding box center [259, 124] width 11 height 11
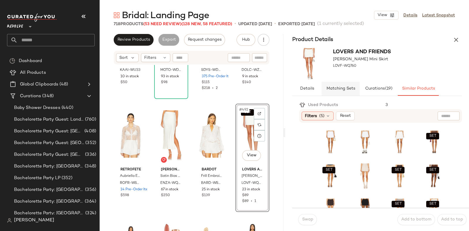
click at [345, 86] on span "Matching Sets" at bounding box center [340, 88] width 29 height 5
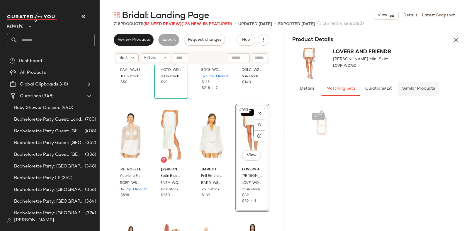
click at [423, 91] on span "Similar Products" at bounding box center [417, 88] width 33 height 5
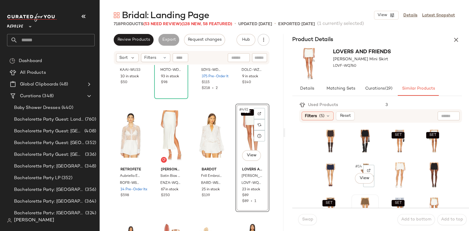
scroll to position [32, 0]
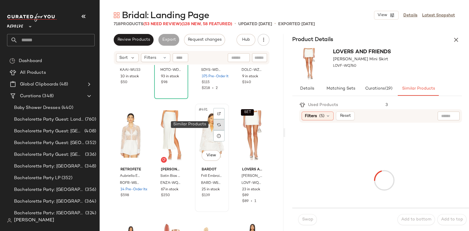
click at [217, 125] on img at bounding box center [219, 125] width 4 height 4
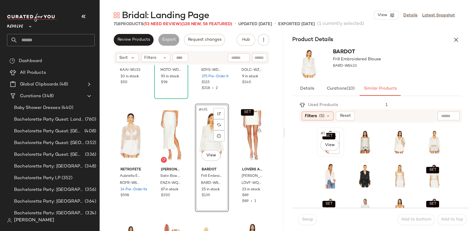
click at [317, 153] on div "SET #1 View" at bounding box center [330, 142] width 26 height 28
click at [422, 188] on div "SET" at bounding box center [433, 175] width 23 height 25
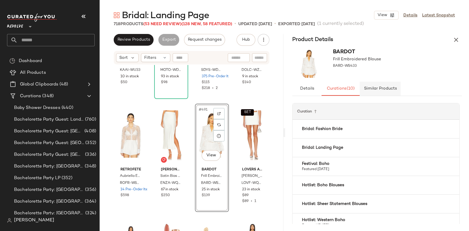
click at [383, 89] on span "Similar Products" at bounding box center [379, 88] width 33 height 5
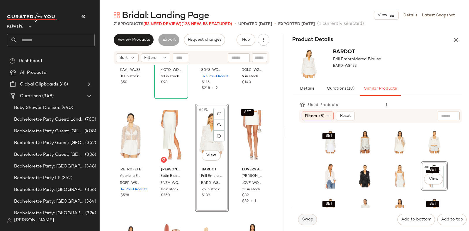
click at [308, 218] on span "Swap" at bounding box center [306, 219] width 11 height 5
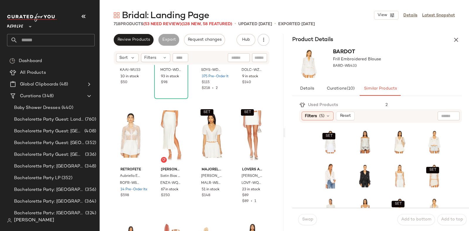
click at [306, 201] on div "SET SET SET SET SET SET" at bounding box center [382, 226] width 159 height 200
click at [217, 125] on img at bounding box center [219, 125] width 4 height 4
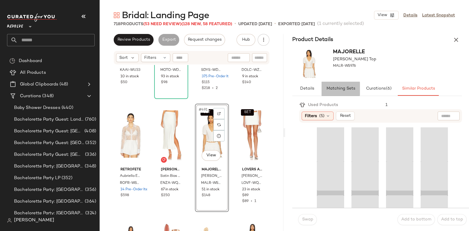
click at [338, 88] on span "Matching Sets" at bounding box center [340, 88] width 29 height 5
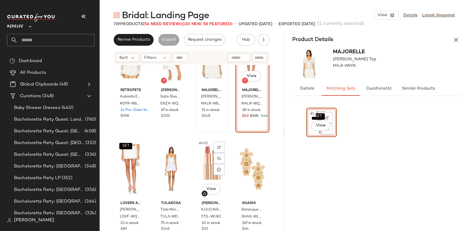
scroll to position [13854, 0]
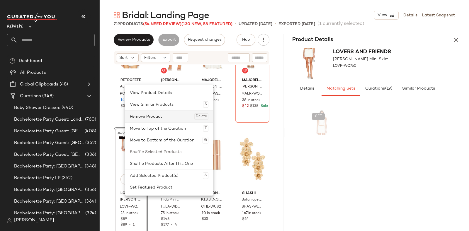
click at [169, 115] on div "Remove Product Delete" at bounding box center [169, 117] width 79 height 12
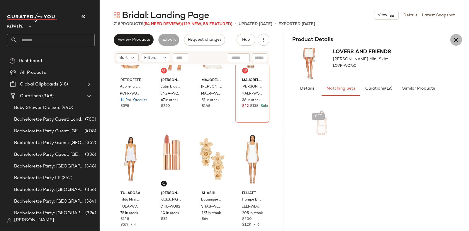
click at [454, 41] on icon "button" at bounding box center [455, 39] width 7 height 7
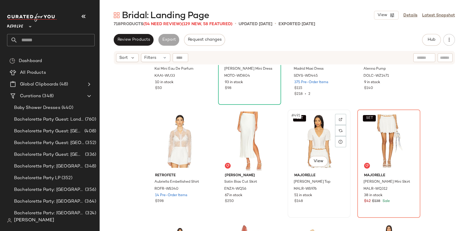
scroll to position [13757, 0]
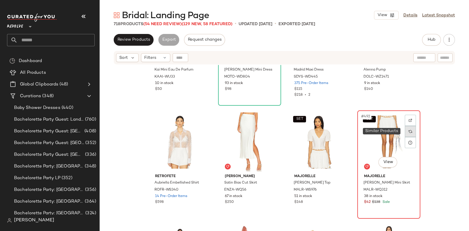
click at [408, 131] on img at bounding box center [410, 132] width 4 height 4
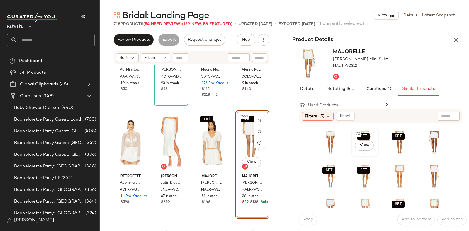
click at [353, 153] on div "SET #2 View" at bounding box center [364, 142] width 23 height 25
click at [311, 219] on span "Swap" at bounding box center [306, 219] width 11 height 5
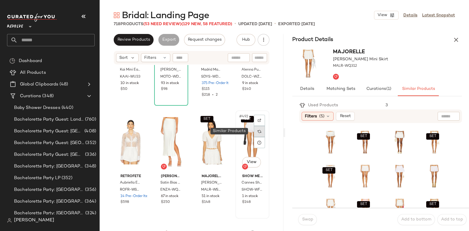
click at [258, 131] on img at bounding box center [260, 132] width 4 height 4
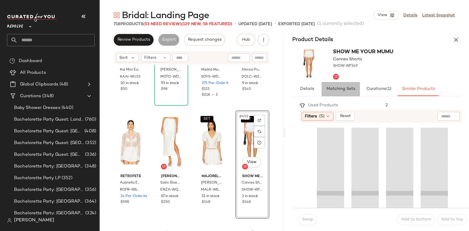
click at [343, 88] on span "Matching Sets" at bounding box center [340, 89] width 29 height 5
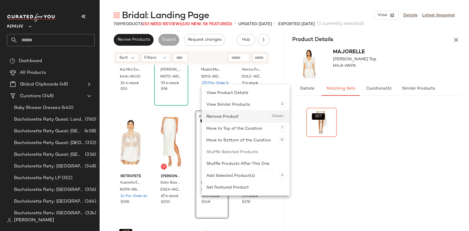
click at [230, 116] on div "Remove Product Delete" at bounding box center [245, 117] width 79 height 12
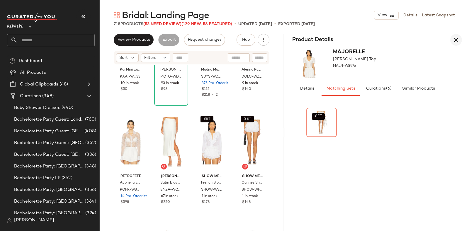
click at [457, 42] on icon "button" at bounding box center [455, 39] width 7 height 7
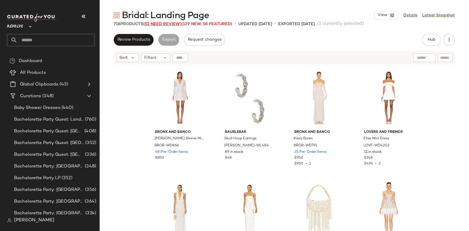
click at [160, 22] on span "(52 Need Review)" at bounding box center [162, 24] width 38 height 4
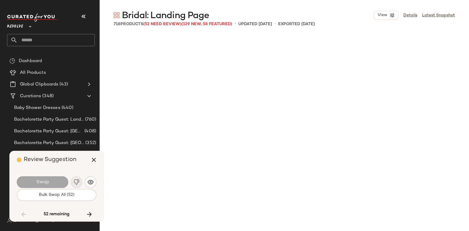
scroll to position [5428, 0]
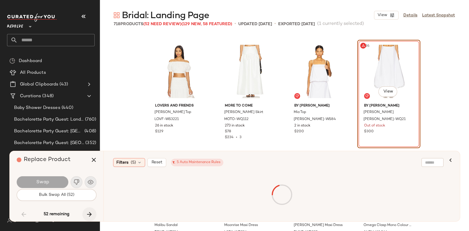
click at [88, 212] on icon "button" at bounding box center [89, 214] width 7 height 7
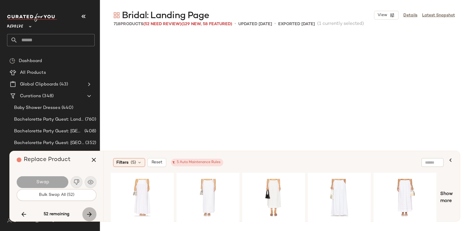
scroll to position [14023, 0]
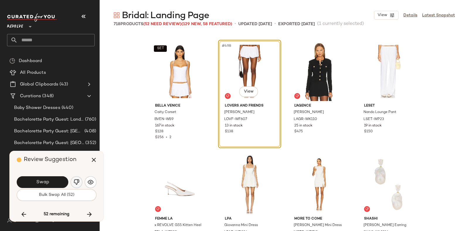
click at [75, 179] on img "button" at bounding box center [77, 182] width 6 height 6
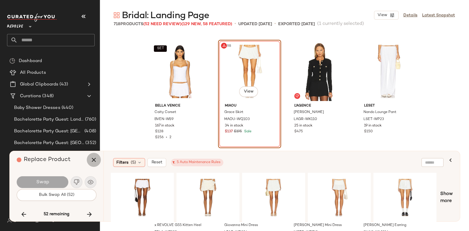
click at [93, 160] on icon "button" at bounding box center [93, 159] width 7 height 7
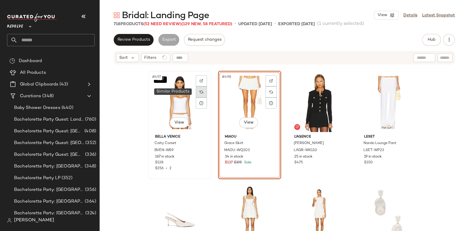
click at [201, 90] on img at bounding box center [202, 92] width 4 height 4
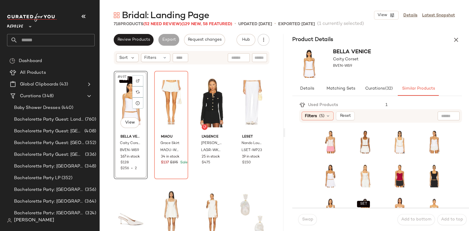
click at [324, 33] on div "Bridal: Landing Page View Details Latest Snapshot 718 Products (52 Need Review)…" at bounding box center [284, 120] width 369 height 222
click at [343, 87] on span "Matching Sets" at bounding box center [340, 88] width 29 height 5
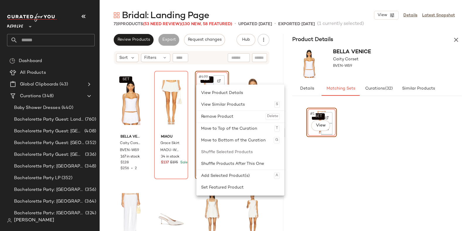
click at [381, 162] on div "SET #1 View" at bounding box center [377, 165] width 142 height 115
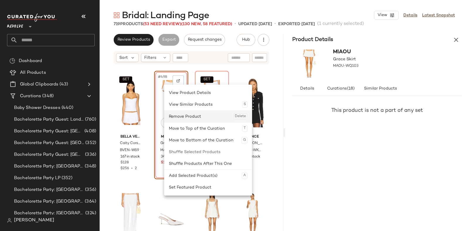
click at [183, 114] on div "Remove Product Delete" at bounding box center [208, 117] width 79 height 12
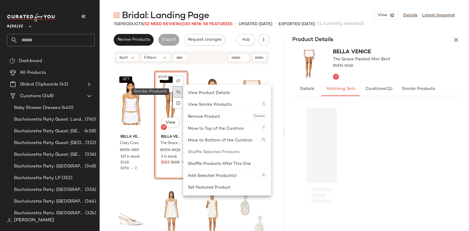
click at [176, 90] on img at bounding box center [178, 92] width 4 height 4
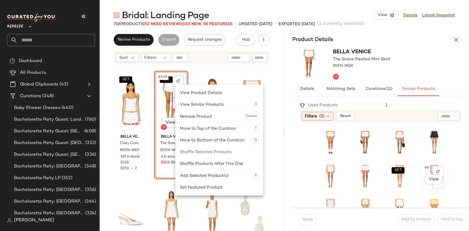
scroll to position [14, 0]
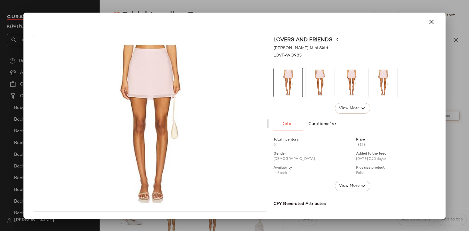
drag, startPoint x: 424, startPoint y: 170, endPoint x: 389, endPoint y: 194, distance: 42.8
click at [433, 18] on icon "button" at bounding box center [431, 21] width 7 height 7
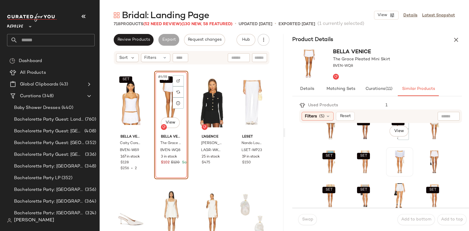
scroll to position [118, 0]
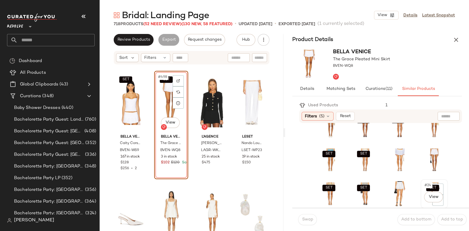
click at [422, 201] on div "SET #24 View" at bounding box center [433, 193] width 23 height 25
click at [306, 219] on span "Swap" at bounding box center [306, 219] width 11 height 5
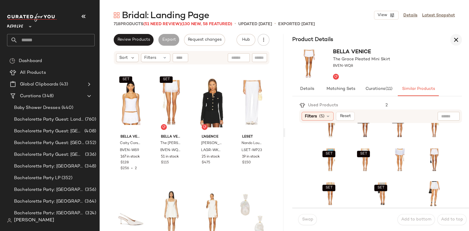
click at [457, 38] on icon "button" at bounding box center [455, 39] width 7 height 7
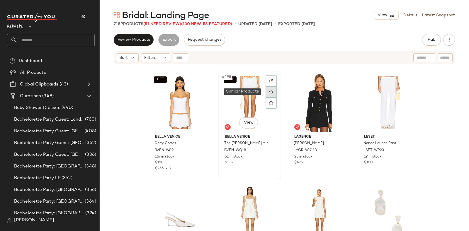
click at [269, 91] on img at bounding box center [271, 92] width 4 height 4
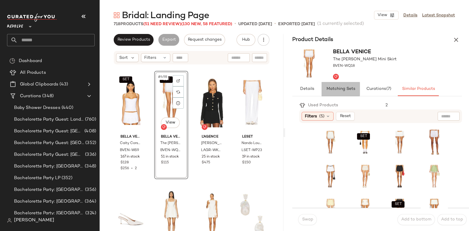
click at [340, 87] on span "Matching Sets" at bounding box center [340, 89] width 29 height 5
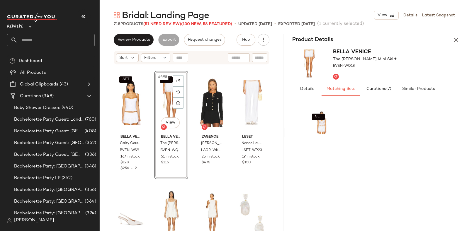
drag, startPoint x: 353, startPoint y: 69, endPoint x: 384, endPoint y: 57, distance: 33.4
click at [384, 57] on div "Bella Venice The Lana Mini Skirt BVEN-WQ18" at bounding box center [377, 64] width 184 height 36
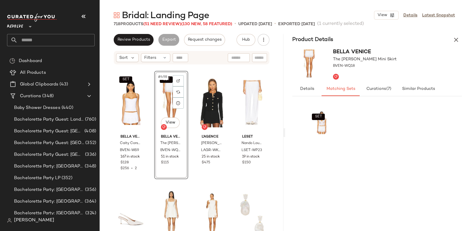
click at [384, 57] on div "Bella Venice The Lana Mini Skirt BVEN-WQ18" at bounding box center [377, 64] width 184 height 36
click at [403, 39] on div "Product Details" at bounding box center [377, 40] width 184 height 12
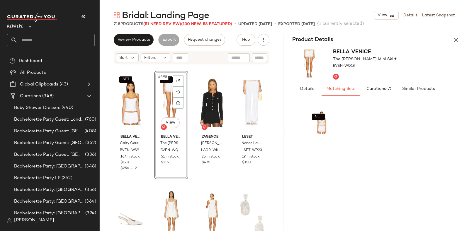
click at [403, 39] on div "Product Details" at bounding box center [377, 40] width 184 height 12
click at [378, 143] on div "SET" at bounding box center [377, 165] width 142 height 115
click at [317, 151] on div "SET" at bounding box center [321, 165] width 30 height 115
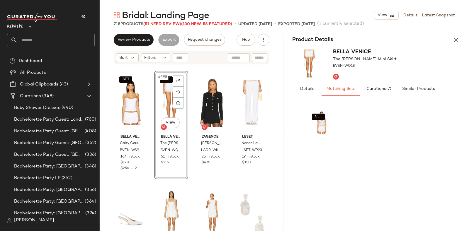
drag, startPoint x: 317, startPoint y: 151, endPoint x: 313, endPoint y: 145, distance: 6.9
click at [313, 146] on div "SET" at bounding box center [321, 165] width 30 height 115
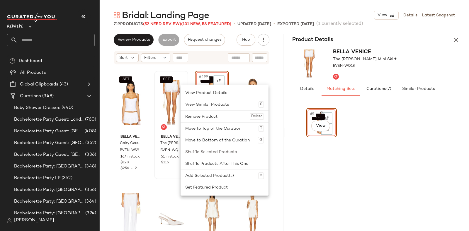
click at [180, 133] on div "Move to Top of the Curation T" at bounding box center [224, 129] width 88 height 12
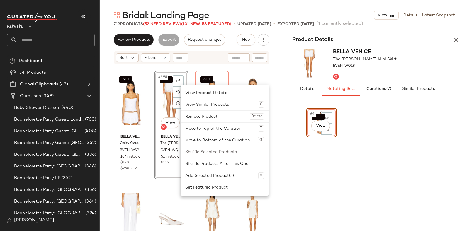
click at [173, 132] on div "SET #498 View Bella Venice The Lana Mini Skirt BVEN-WQ18 51 in stock $115" at bounding box center [171, 125] width 34 height 108
click at [173, 132] on div "Move to Top of the Curation T" at bounding box center [217, 129] width 88 height 12
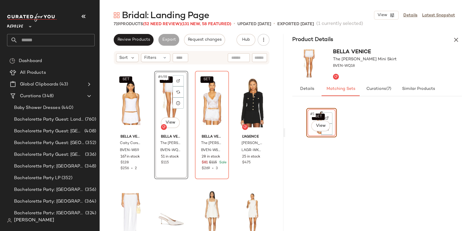
click at [173, 132] on div "SET #498 View Bella Venice The Lana Mini Skirt BVEN-WQ18 51 in stock $115" at bounding box center [171, 125] width 34 height 108
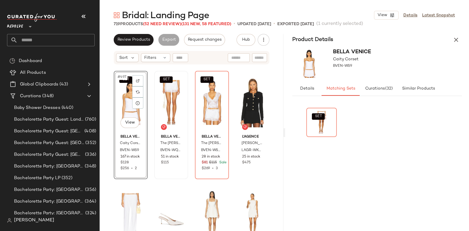
drag, startPoint x: 101, startPoint y: 125, endPoint x: 168, endPoint y: 173, distance: 82.5
click at [168, 173] on div "SET Bella Venice The Lana Mini Skirt BVEN-WQ18 51 in stock $115" at bounding box center [171, 124] width 33 height 107
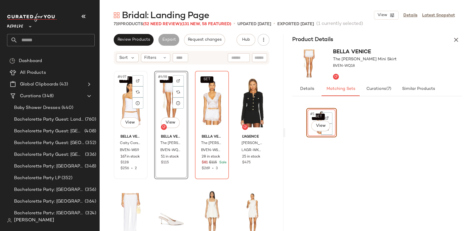
click at [122, 96] on div "SET #497 View" at bounding box center [131, 102] width 30 height 59
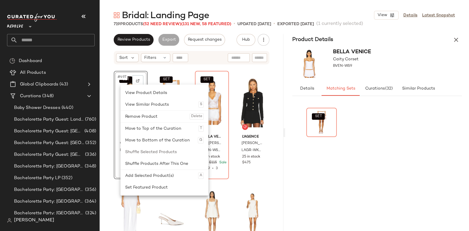
click at [353, 177] on div "SET" at bounding box center [377, 165] width 142 height 115
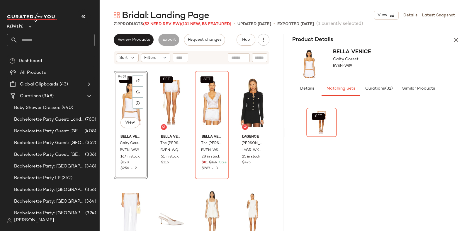
click at [353, 177] on div "SET" at bounding box center [377, 165] width 142 height 115
click at [314, 172] on div "SET" at bounding box center [321, 165] width 30 height 115
click at [114, 108] on div "SET #497 View Bella Venice Caity Corset BVEN-WS9 167 in stock $128 $256 • 2" at bounding box center [131, 125] width 34 height 108
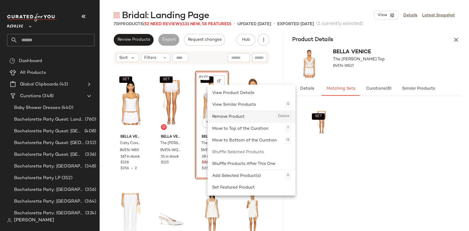
click at [219, 111] on div "Remove Product Delete" at bounding box center [251, 117] width 79 height 12
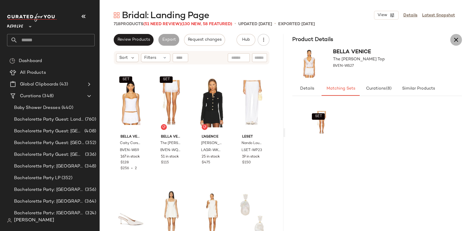
click at [457, 34] on button "button" at bounding box center [456, 40] width 12 height 12
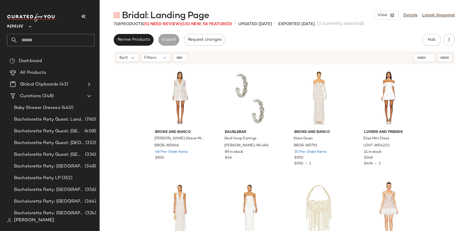
click at [280, 18] on div "Bridal: Landing Page View Details Latest Snapshot" at bounding box center [284, 15] width 369 height 12
click at [163, 23] on span "(51 Need Review)" at bounding box center [162, 24] width 38 height 4
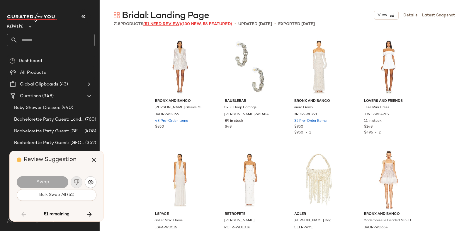
scroll to position [5428, 0]
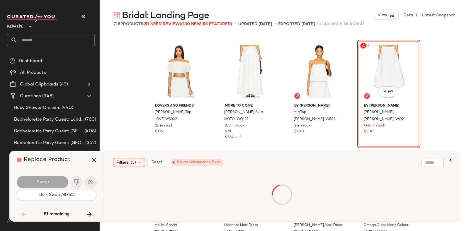
click at [76, 163] on div "Replace Product" at bounding box center [59, 160] width 84 height 18
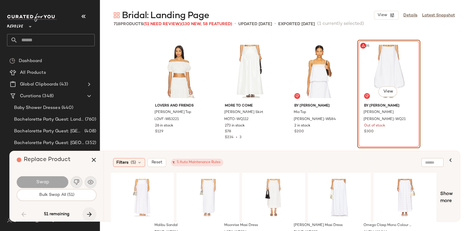
drag, startPoint x: 76, startPoint y: 163, endPoint x: 88, endPoint y: 209, distance: 48.3
click at [88, 209] on button "button" at bounding box center [89, 214] width 14 height 14
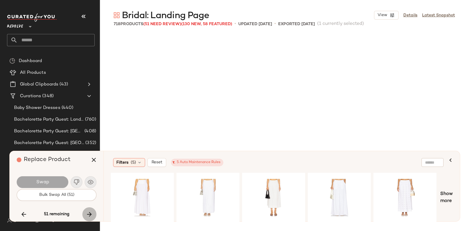
scroll to position [14362, 0]
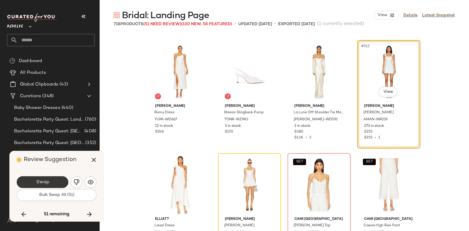
click at [41, 180] on span "Swap" at bounding box center [42, 183] width 13 height 6
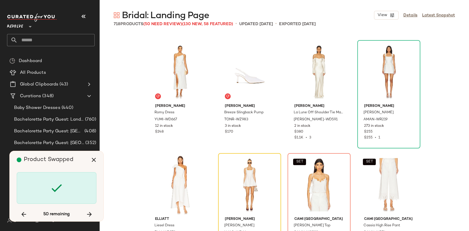
click at [41, 180] on div at bounding box center [57, 188] width 80 height 32
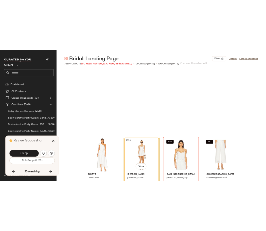
scroll to position [14476, 0]
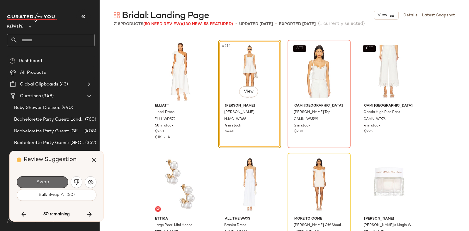
click at [41, 180] on span "Swap" at bounding box center [42, 183] width 13 height 6
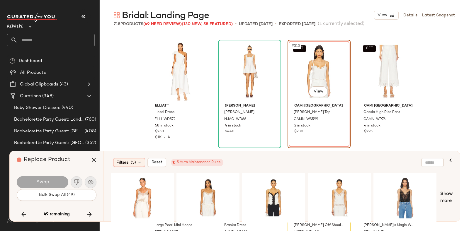
click at [41, 180] on div "Swap" at bounding box center [43, 182] width 52 height 12
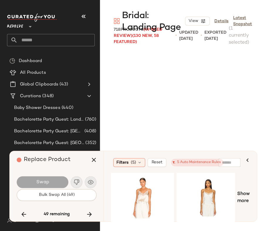
click at [31, 165] on div "Replace Product" at bounding box center [59, 160] width 84 height 18
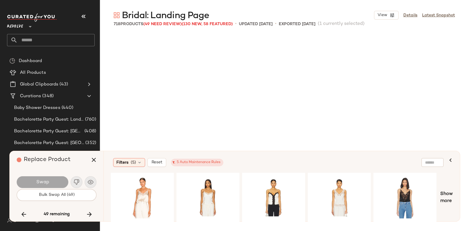
scroll to position [6559, 0]
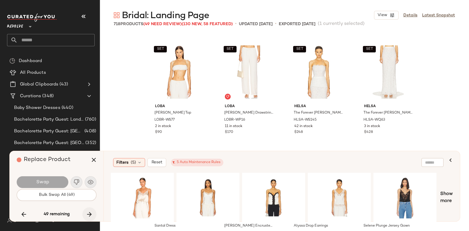
click at [84, 214] on button "button" at bounding box center [89, 214] width 14 height 14
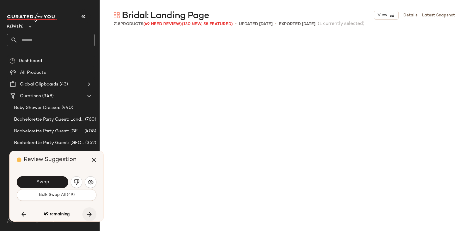
scroll to position [14589, 0]
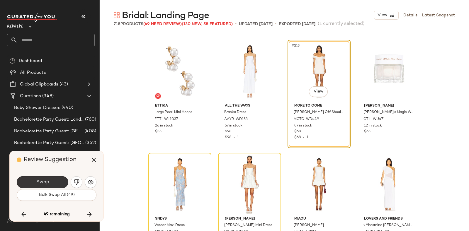
click at [45, 180] on span "Swap" at bounding box center [42, 183] width 13 height 6
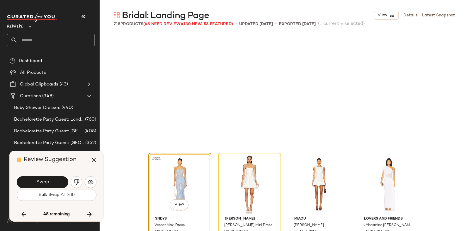
scroll to position [14701, 0]
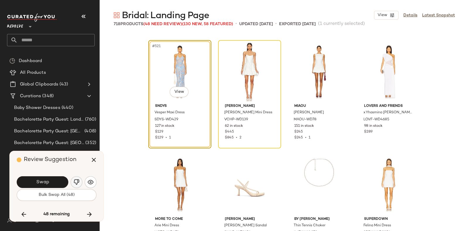
click at [76, 178] on button "button" at bounding box center [77, 182] width 12 height 12
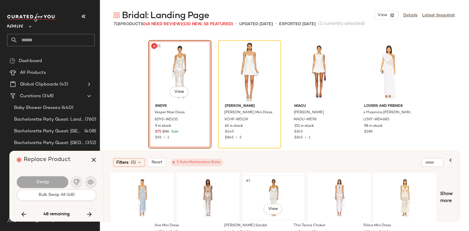
click at [286, 184] on div "#1 View" at bounding box center [273, 198] width 59 height 42
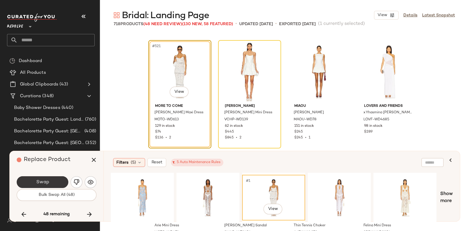
click at [59, 179] on button "Swap" at bounding box center [43, 182] width 52 height 12
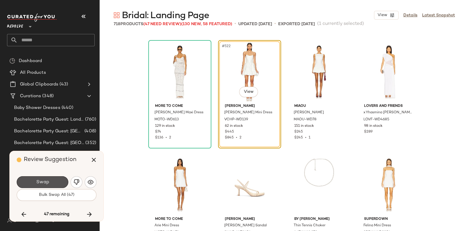
click at [45, 180] on span "Swap" at bounding box center [42, 183] width 13 height 6
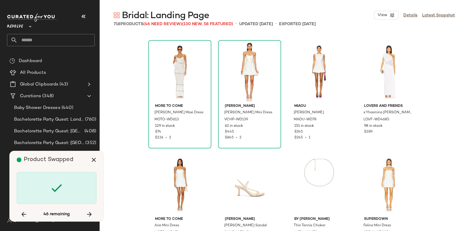
drag, startPoint x: 45, startPoint y: 179, endPoint x: 40, endPoint y: 167, distance: 13.6
click at [40, 167] on div "Product Swapped" at bounding box center [59, 160] width 84 height 18
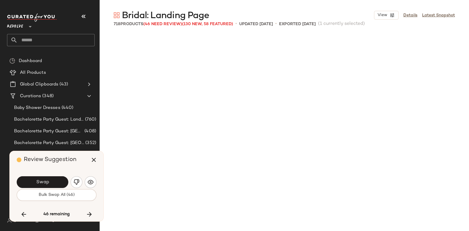
scroll to position [14928, 0]
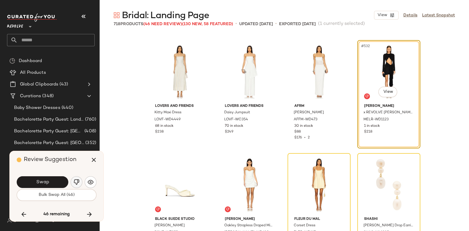
click at [77, 182] on img "button" at bounding box center [77, 182] width 6 height 6
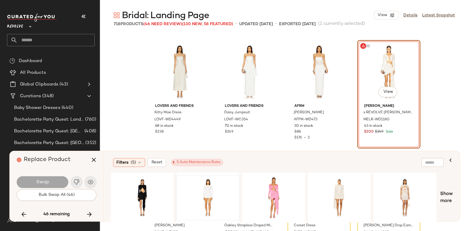
drag, startPoint x: 74, startPoint y: 165, endPoint x: 218, endPoint y: 185, distance: 145.5
click at [218, 185] on div at bounding box center [207, 198] width 59 height 42
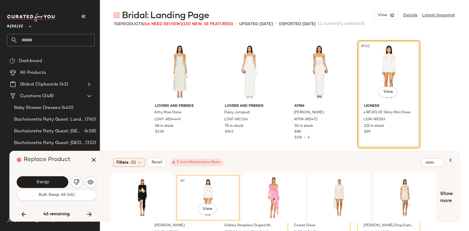
click at [62, 176] on div "Swap" at bounding box center [57, 182] width 80 height 14
click at [61, 177] on button "Swap" at bounding box center [43, 182] width 52 height 12
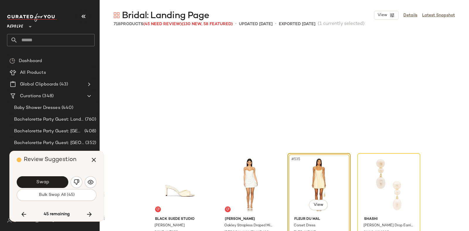
scroll to position [15041, 0]
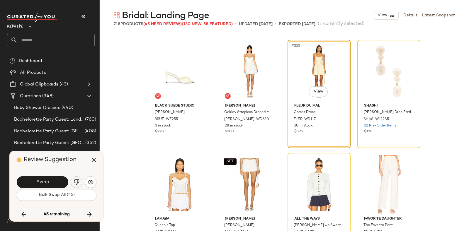
click at [71, 180] on button "button" at bounding box center [77, 182] width 12 height 12
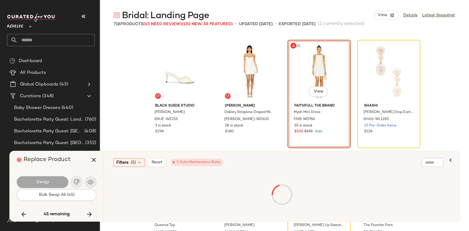
click at [71, 180] on div "Swap" at bounding box center [57, 182] width 80 height 14
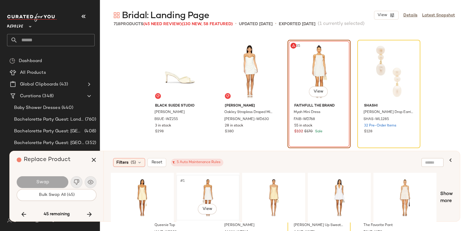
click at [225, 180] on div "#1 View" at bounding box center [207, 198] width 59 height 42
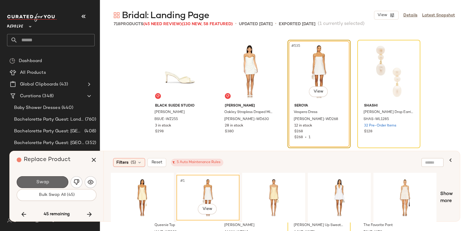
click at [58, 177] on button "Swap" at bounding box center [43, 182] width 52 height 12
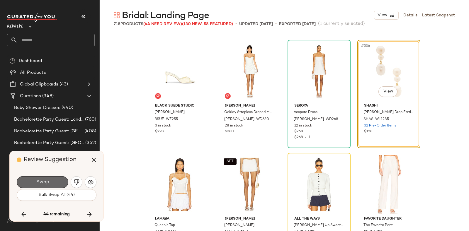
click at [51, 178] on button "Swap" at bounding box center [43, 182] width 52 height 12
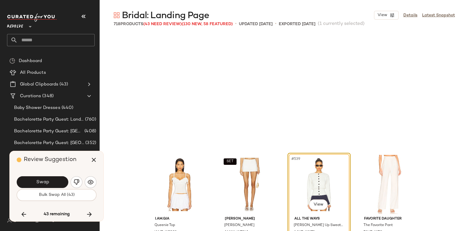
scroll to position [15154, 0]
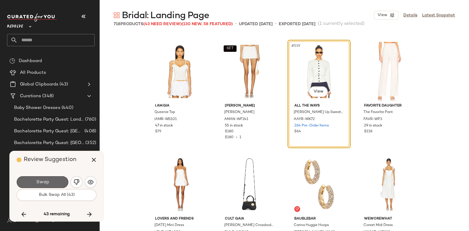
click at [45, 178] on button "Swap" at bounding box center [43, 182] width 52 height 12
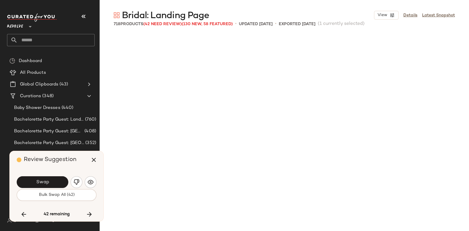
scroll to position [15493, 0]
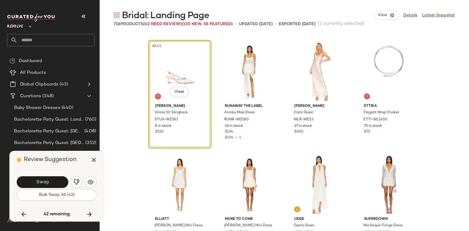
click at [45, 178] on button "Swap" at bounding box center [43, 182] width 52 height 12
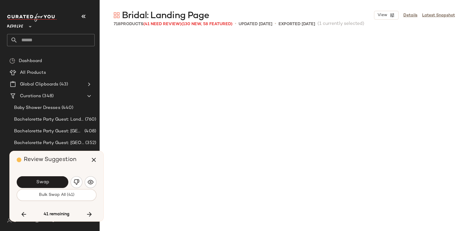
scroll to position [15720, 0]
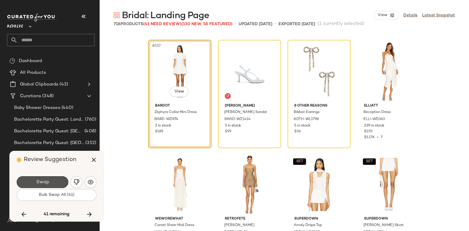
click at [45, 178] on button "Swap" at bounding box center [43, 182] width 52 height 12
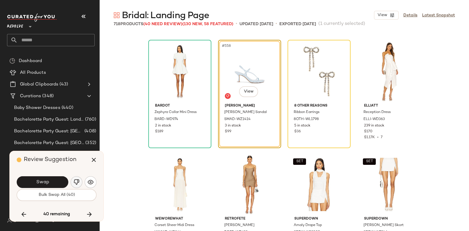
click at [75, 178] on button "button" at bounding box center [77, 182] width 12 height 12
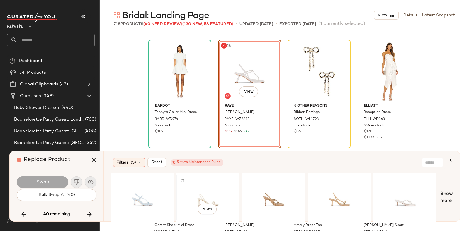
click at [217, 187] on div "#1 View" at bounding box center [207, 198] width 59 height 42
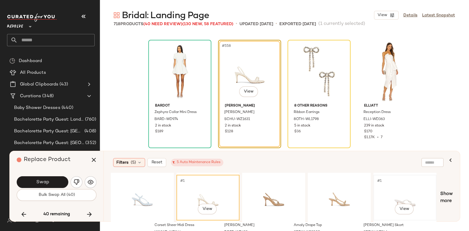
click at [416, 189] on div "#1 View" at bounding box center [404, 198] width 59 height 42
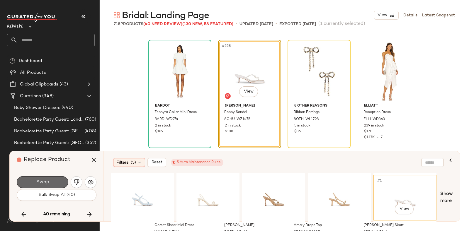
click at [57, 180] on button "Swap" at bounding box center [43, 182] width 52 height 12
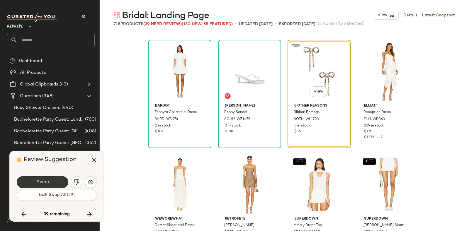
drag, startPoint x: 57, startPoint y: 180, endPoint x: 45, endPoint y: 179, distance: 12.3
click at [45, 179] on button "Swap" at bounding box center [43, 182] width 52 height 12
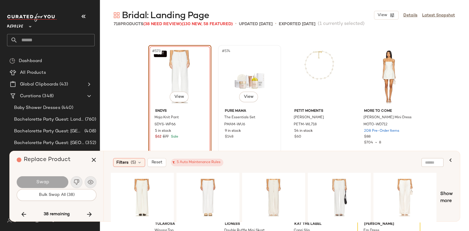
scroll to position [16143, 0]
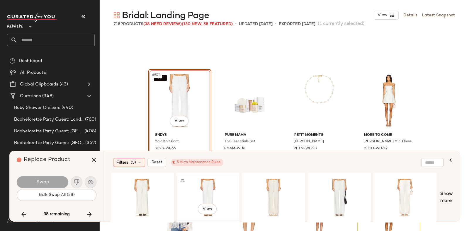
click at [218, 181] on div "#1 View" at bounding box center [207, 198] width 59 height 42
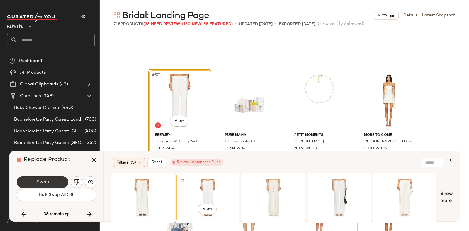
click at [53, 179] on button "Swap" at bounding box center [43, 182] width 52 height 12
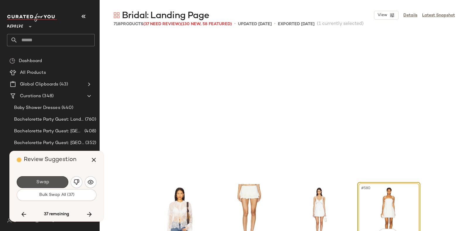
scroll to position [16285, 0]
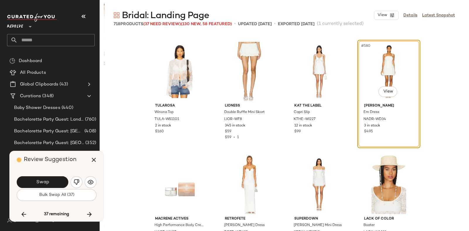
drag, startPoint x: 53, startPoint y: 179, endPoint x: 30, endPoint y: 170, distance: 24.3
click at [30, 170] on div "Review Suggestion Swap Bulk Swap All (37) 37 remaining" at bounding box center [57, 186] width 94 height 70
click at [50, 179] on button "Swap" at bounding box center [43, 182] width 52 height 12
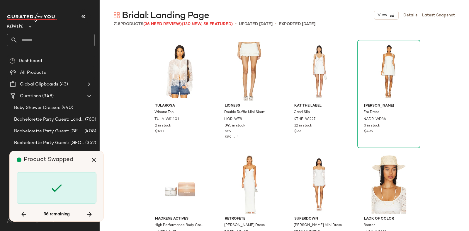
drag, startPoint x: 50, startPoint y: 179, endPoint x: 36, endPoint y: 169, distance: 16.9
click at [36, 169] on div "Product Swapped 36 remaining" at bounding box center [57, 186] width 94 height 70
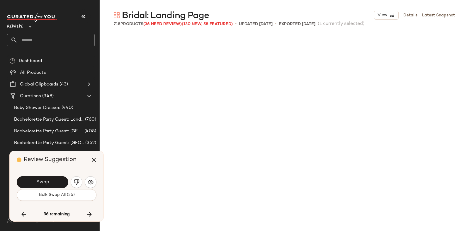
scroll to position [16511, 0]
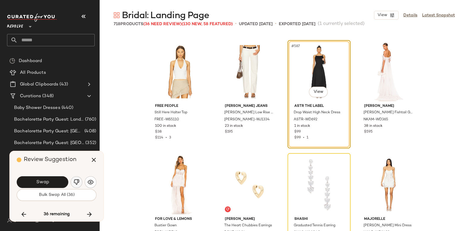
click at [74, 181] on img "button" at bounding box center [77, 182] width 6 height 6
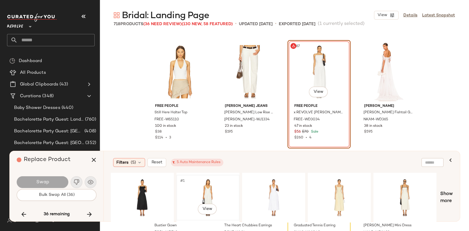
click at [209, 179] on div "#1 View" at bounding box center [207, 198] width 59 height 42
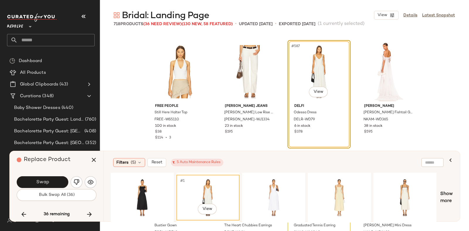
drag, startPoint x: 209, startPoint y: 179, endPoint x: 202, endPoint y: 190, distance: 12.3
click at [202, 190] on div "#1 View" at bounding box center [207, 198] width 59 height 42
click at [41, 180] on span "Swap" at bounding box center [42, 183] width 13 height 6
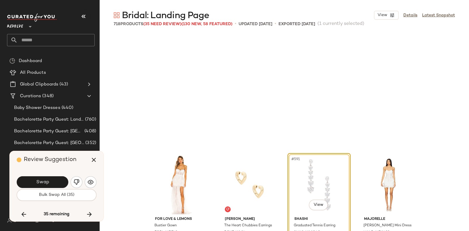
scroll to position [16624, 0]
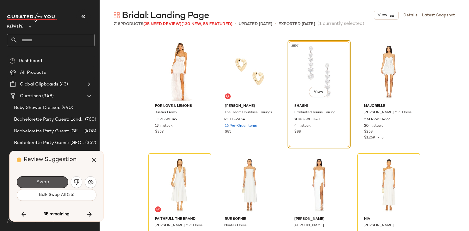
click at [41, 180] on span "Swap" at bounding box center [42, 183] width 13 height 6
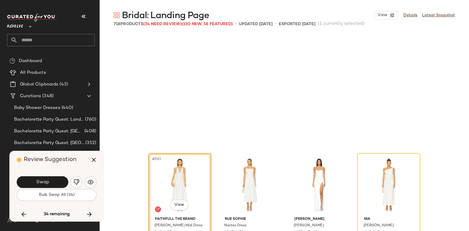
scroll to position [16737, 0]
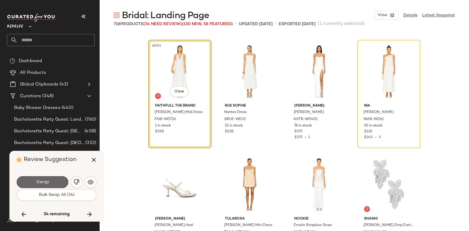
click at [41, 180] on span "Swap" at bounding box center [42, 183] width 13 height 6
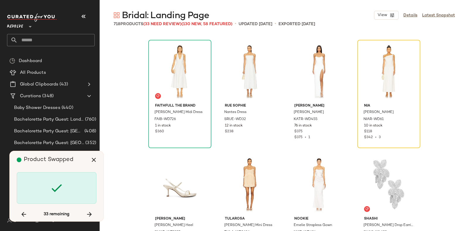
click at [47, 176] on div at bounding box center [57, 188] width 80 height 32
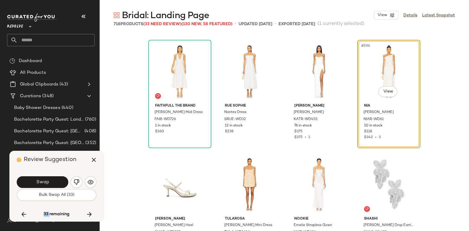
click at [47, 176] on div "Swap" at bounding box center [57, 182] width 80 height 14
click at [52, 181] on button "Swap" at bounding box center [43, 182] width 52 height 12
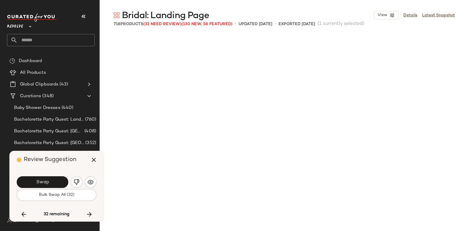
scroll to position [17076, 0]
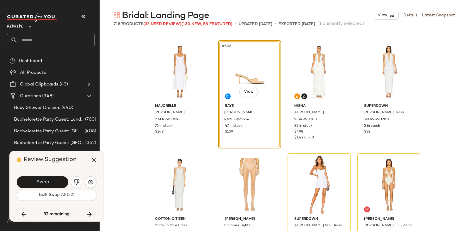
drag, startPoint x: 52, startPoint y: 181, endPoint x: 32, endPoint y: 169, distance: 23.3
click at [32, 169] on div "Review Suggestion" at bounding box center [59, 160] width 84 height 18
click at [75, 180] on img "button" at bounding box center [77, 182] width 6 height 6
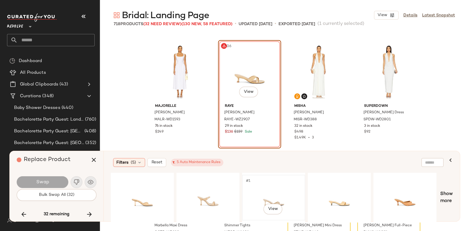
click at [272, 191] on div "#1 View" at bounding box center [273, 198] width 59 height 42
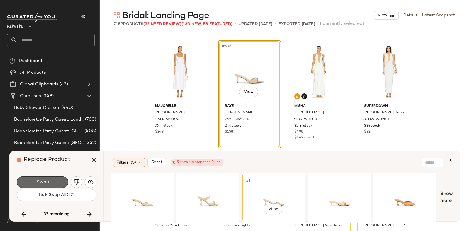
click at [53, 180] on button "Swap" at bounding box center [43, 182] width 52 height 12
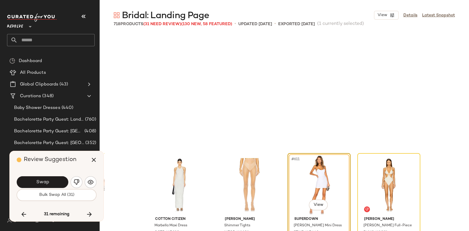
scroll to position [17189, 0]
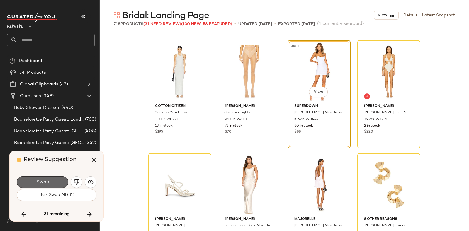
click at [55, 179] on button "Swap" at bounding box center [43, 182] width 52 height 12
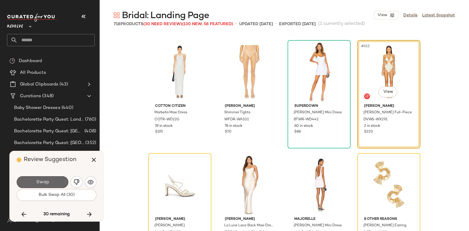
click at [55, 180] on button "Swap" at bounding box center [43, 182] width 52 height 12
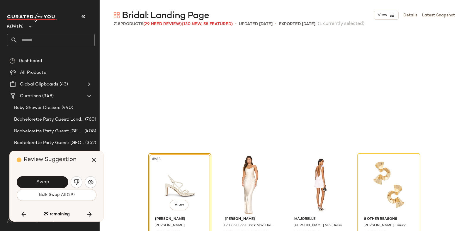
scroll to position [17303, 0]
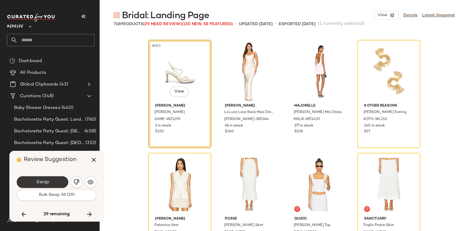
click at [53, 180] on button "Swap" at bounding box center [43, 182] width 52 height 12
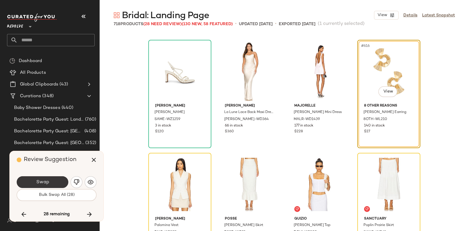
click at [56, 179] on button "Swap" at bounding box center [43, 182] width 52 height 12
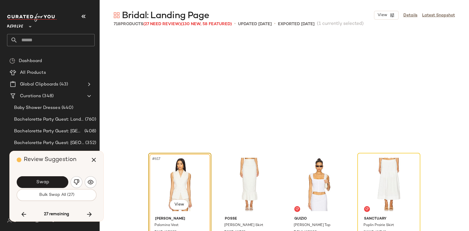
scroll to position [17416, 0]
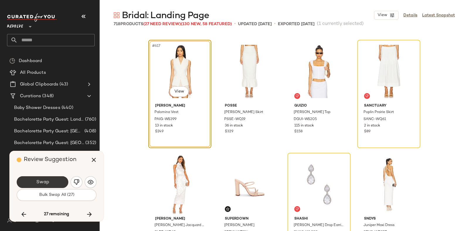
click at [44, 180] on span "Swap" at bounding box center [42, 183] width 13 height 6
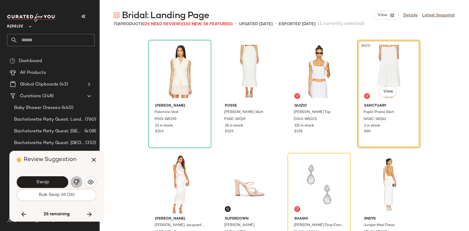
click at [75, 181] on img "button" at bounding box center [77, 182] width 6 height 6
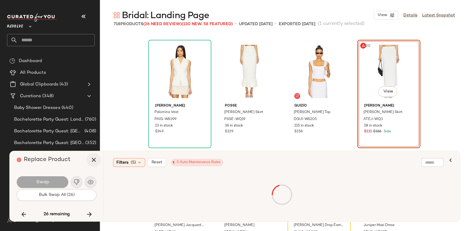
click at [93, 160] on icon "button" at bounding box center [93, 159] width 7 height 7
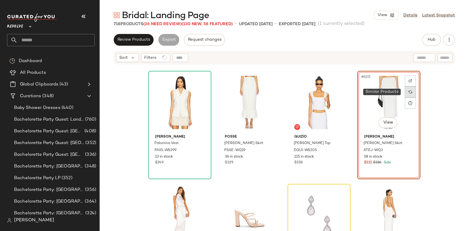
click at [410, 92] on img at bounding box center [410, 92] width 4 height 4
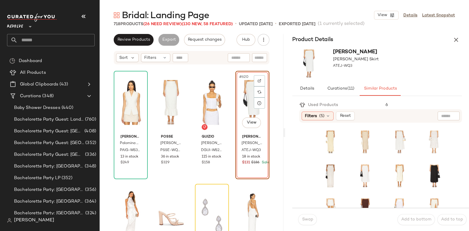
drag, startPoint x: 380, startPoint y: 61, endPoint x: 397, endPoint y: 67, distance: 17.9
click at [397, 67] on div "Amelie Teje Dalia Skirt ATEJ-WQ3" at bounding box center [377, 64] width 184 height 36
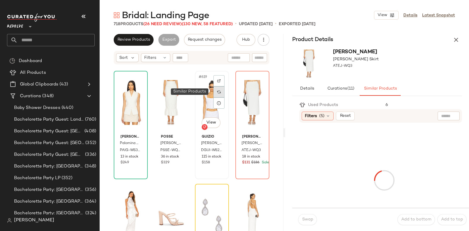
click at [217, 90] on img at bounding box center [219, 92] width 4 height 4
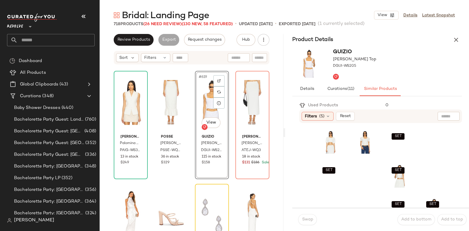
click at [401, 54] on div "GUIZIO Paloma Smocked Top DGUI-WS205" at bounding box center [377, 64] width 184 height 36
click at [386, 185] on div "SET #7 View" at bounding box center [399, 176] width 26 height 28
click at [306, 219] on span "Swap" at bounding box center [306, 219] width 11 height 5
click at [305, 221] on span "Swap" at bounding box center [306, 219] width 11 height 5
click at [309, 219] on span "Swap" at bounding box center [306, 219] width 11 height 5
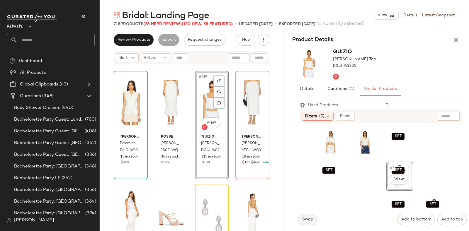
click at [310, 220] on span "Swap" at bounding box center [306, 219] width 11 height 5
click at [386, 190] on div "SET #7 View" at bounding box center [399, 176] width 26 height 28
click at [308, 218] on span "Swap" at bounding box center [306, 219] width 11 height 5
click at [307, 217] on span "Swap" at bounding box center [306, 219] width 11 height 5
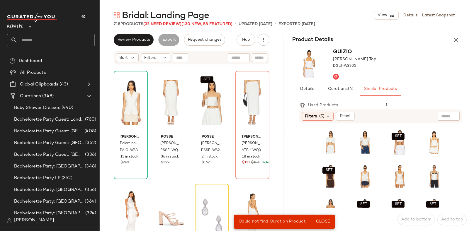
click at [412, 70] on div "GUIZIO Paloma Smocked Top DGUI-WS205" at bounding box center [377, 64] width 184 height 36
